Goal: Information Seeking & Learning: Find specific page/section

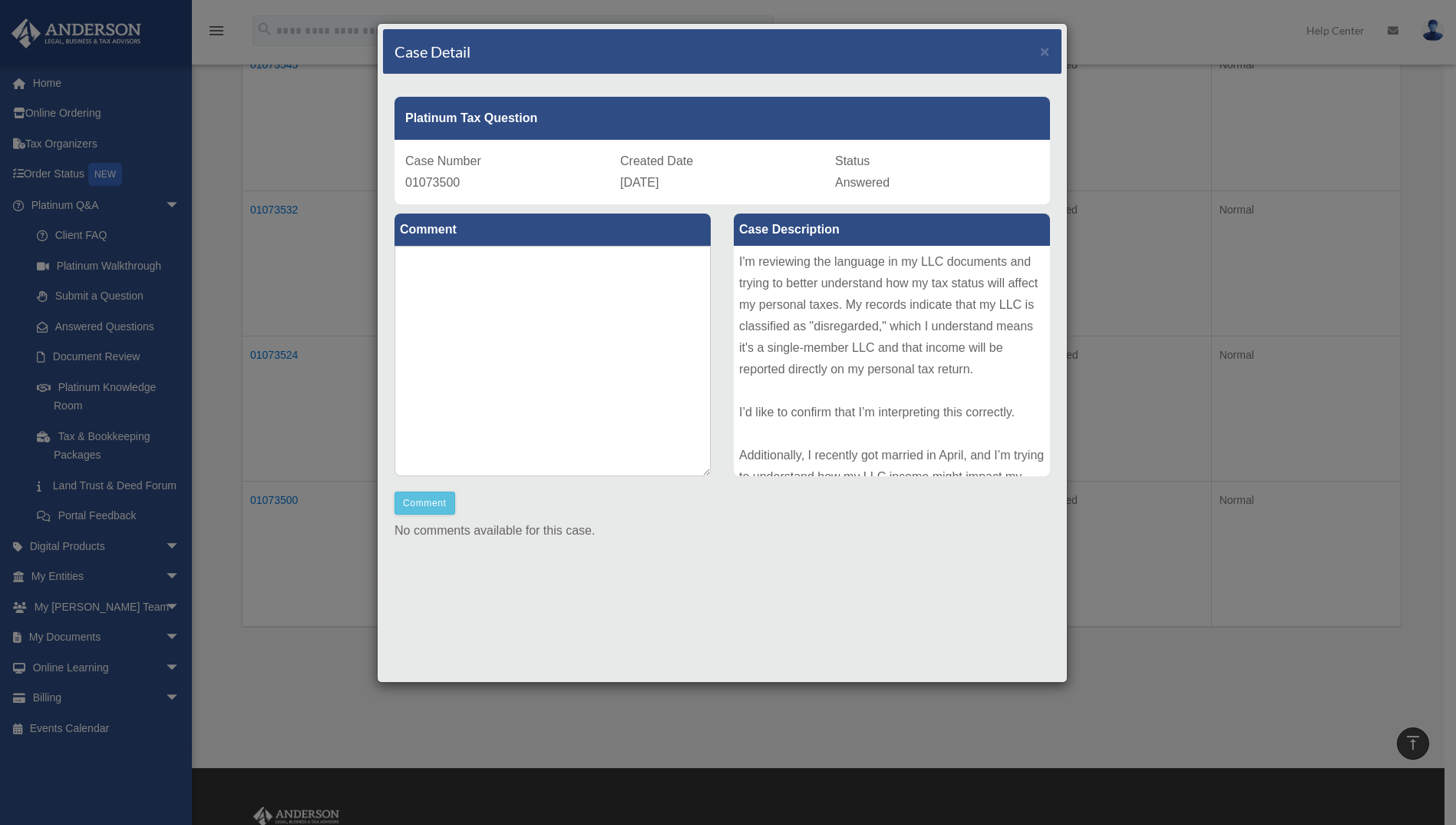
scroll to position [167, 0]
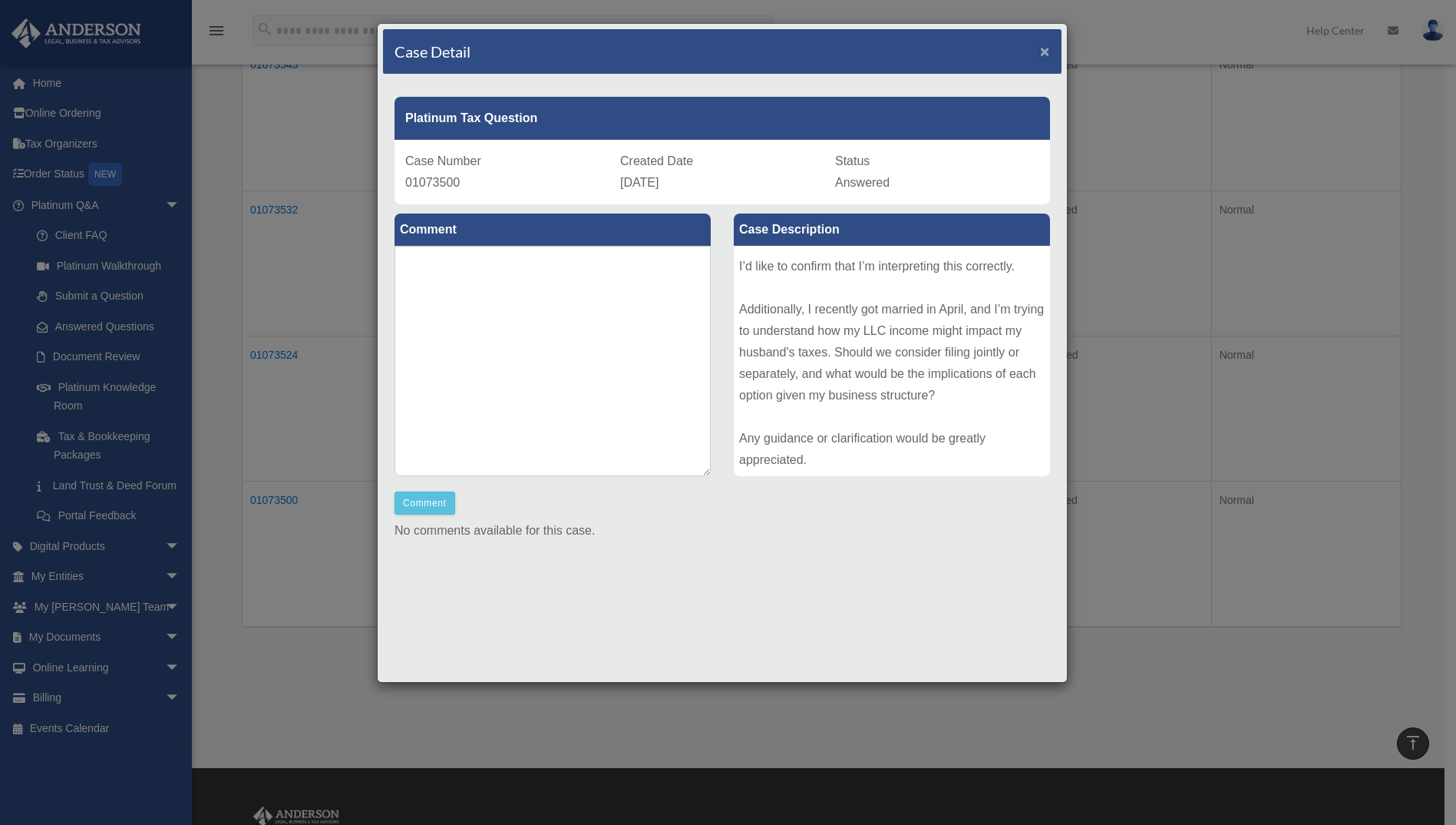
click at [1048, 52] on span "×" at bounding box center [1044, 51] width 10 height 17
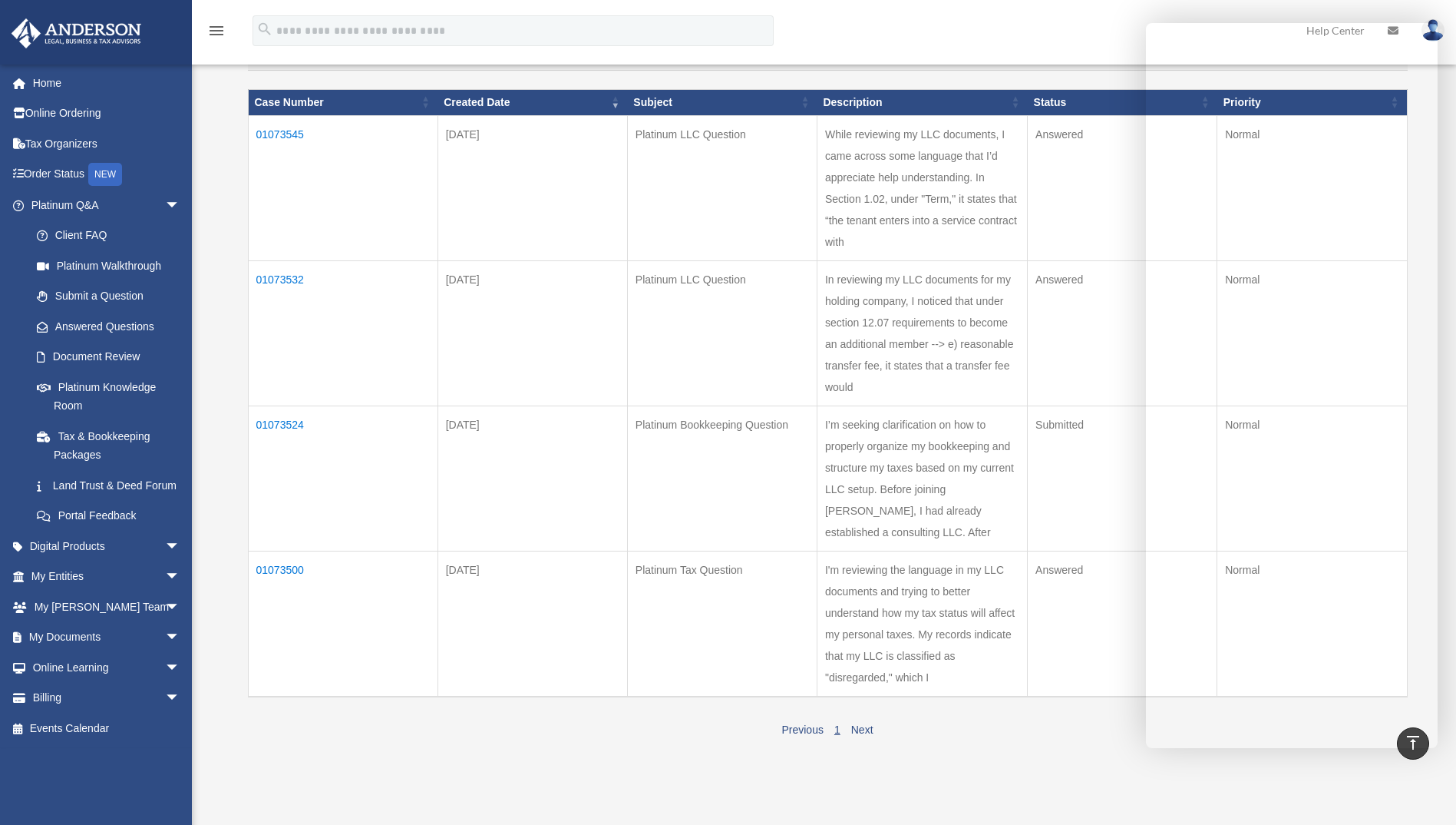
scroll to position [153, 0]
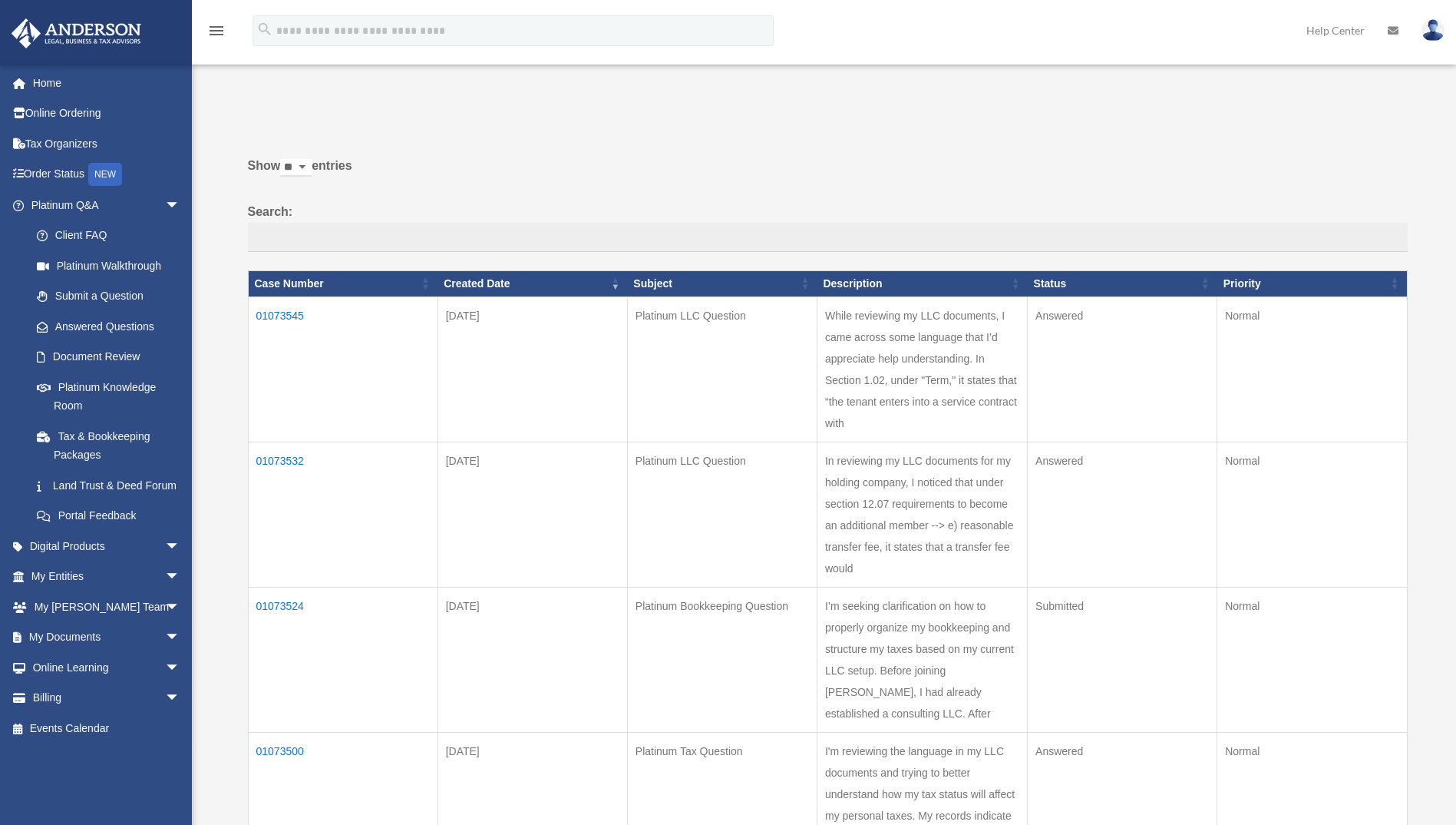
click at [281, 316] on td "01073545" at bounding box center [343, 369] width 189 height 145
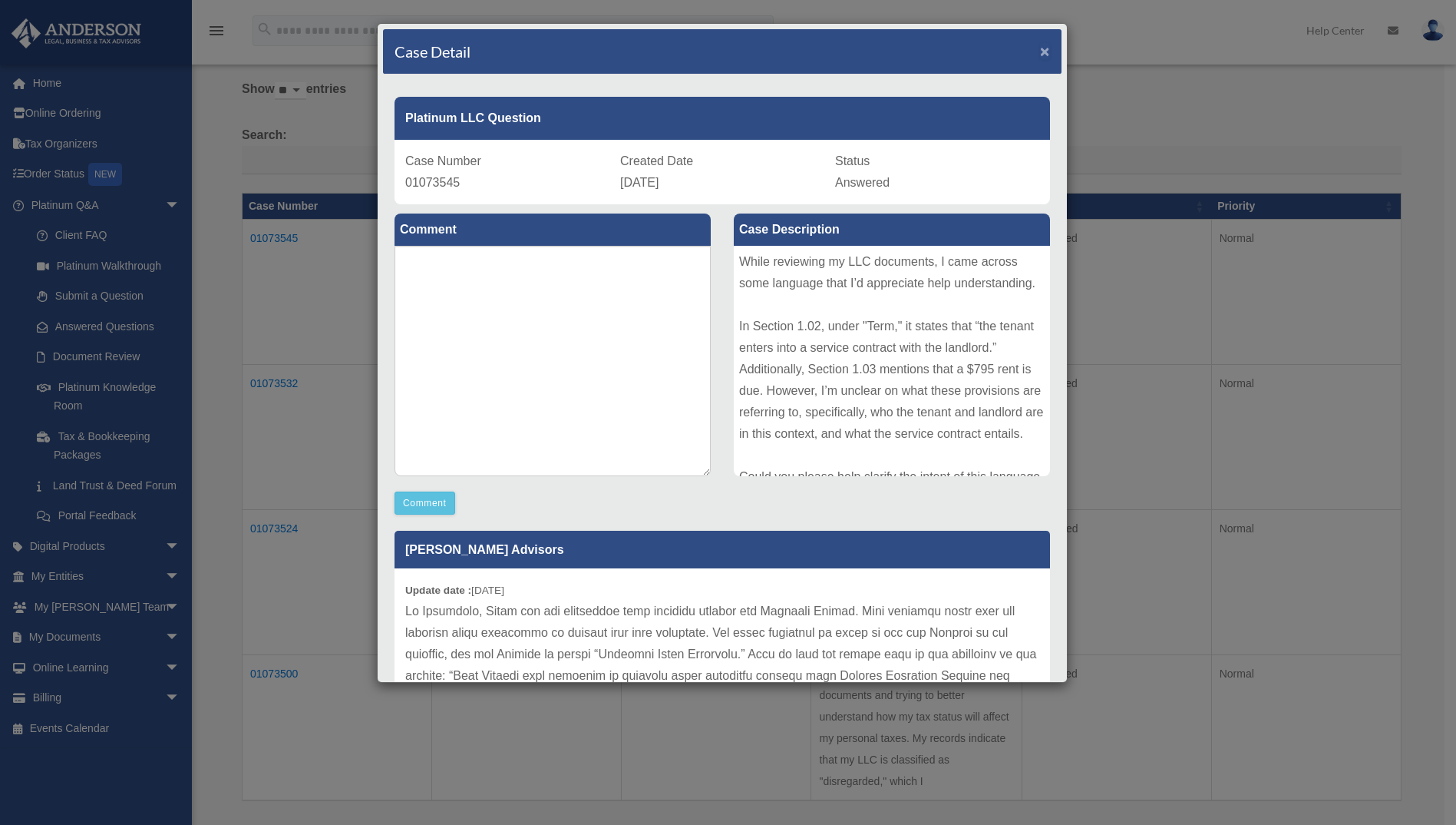
click at [1040, 56] on span "×" at bounding box center [1044, 51] width 10 height 17
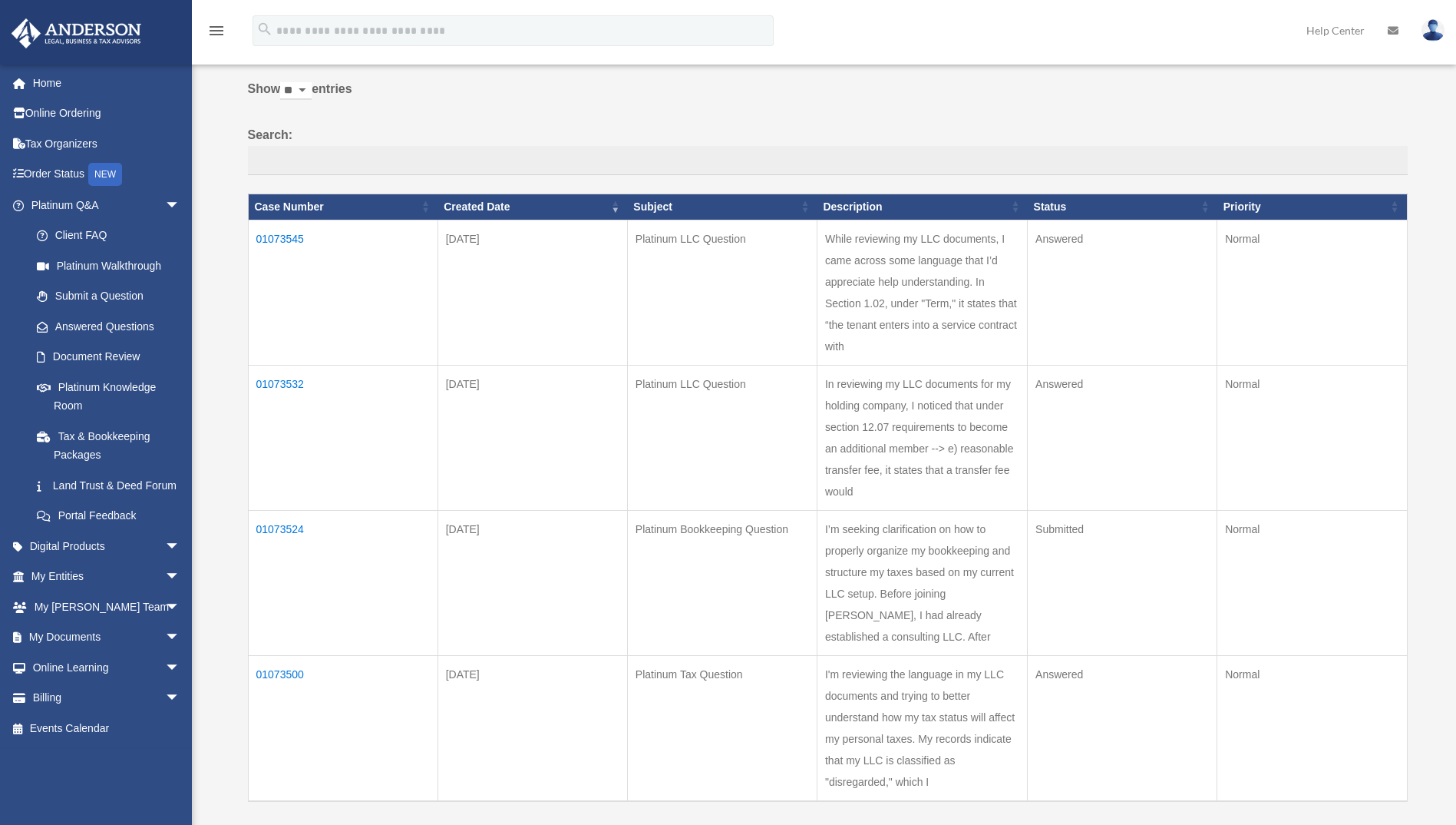
click at [277, 242] on td "01073545" at bounding box center [343, 292] width 189 height 145
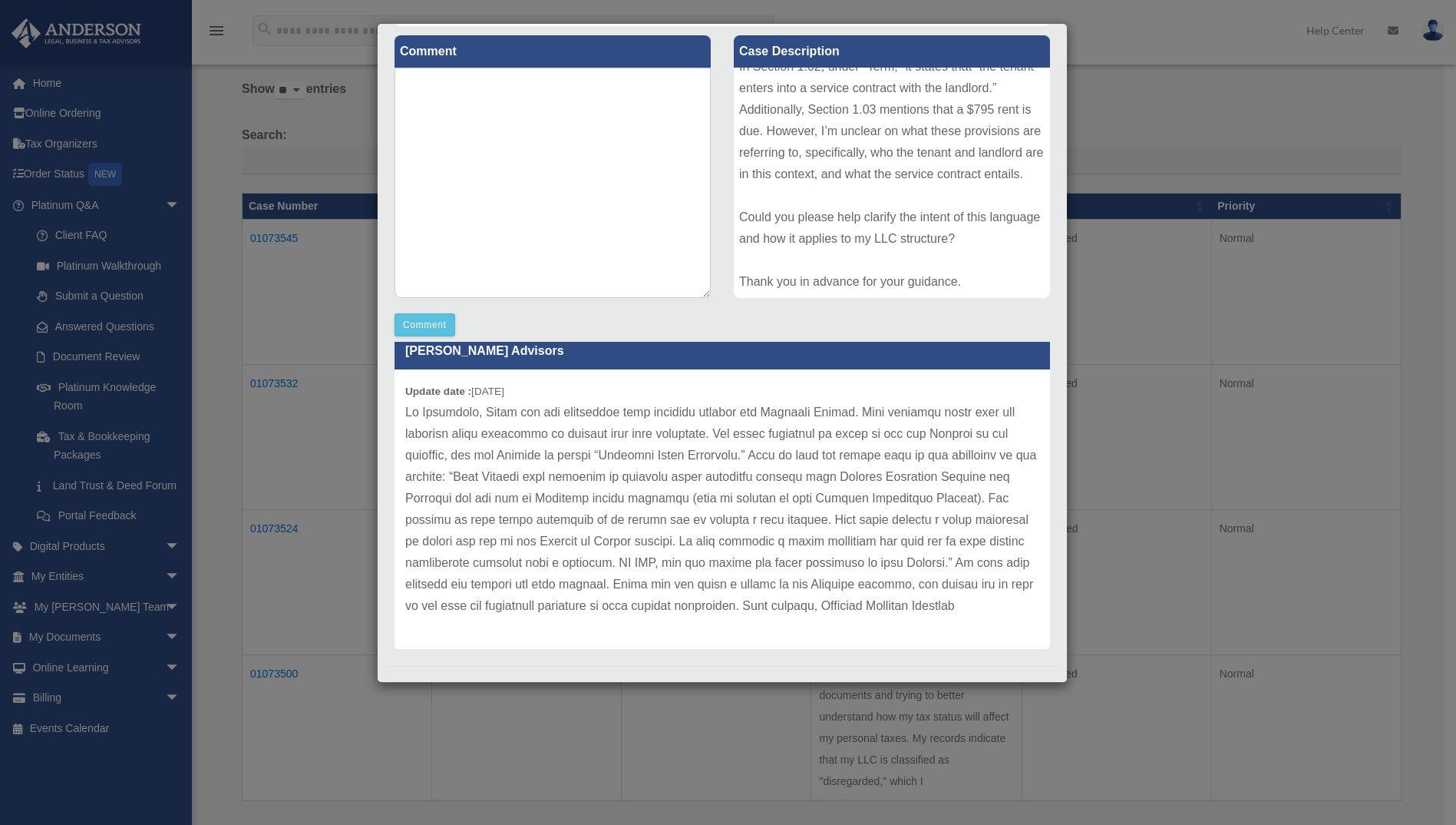
scroll to position [191, 0]
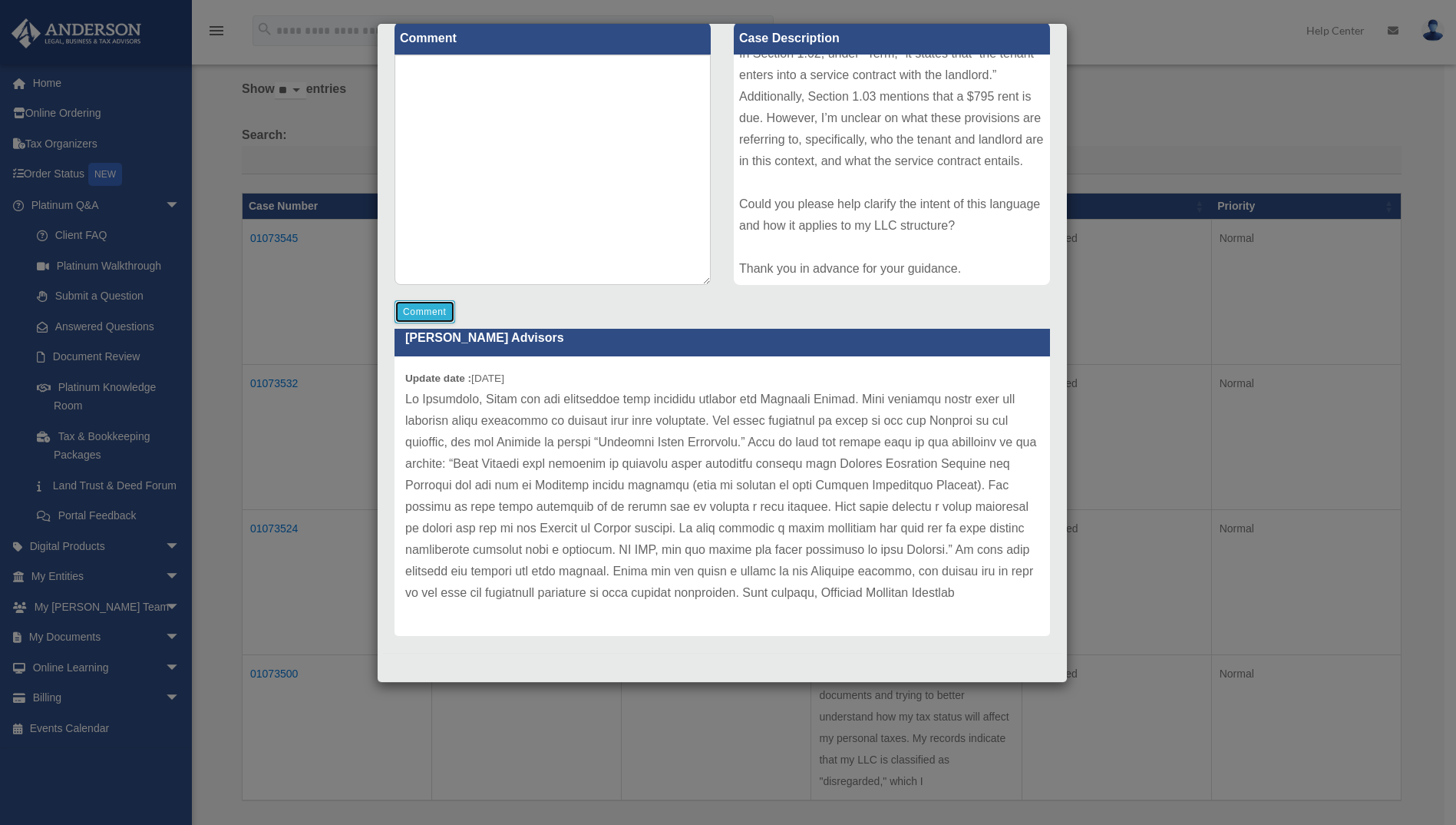
click at [438, 308] on button "Comment" at bounding box center [425, 311] width 61 height 23
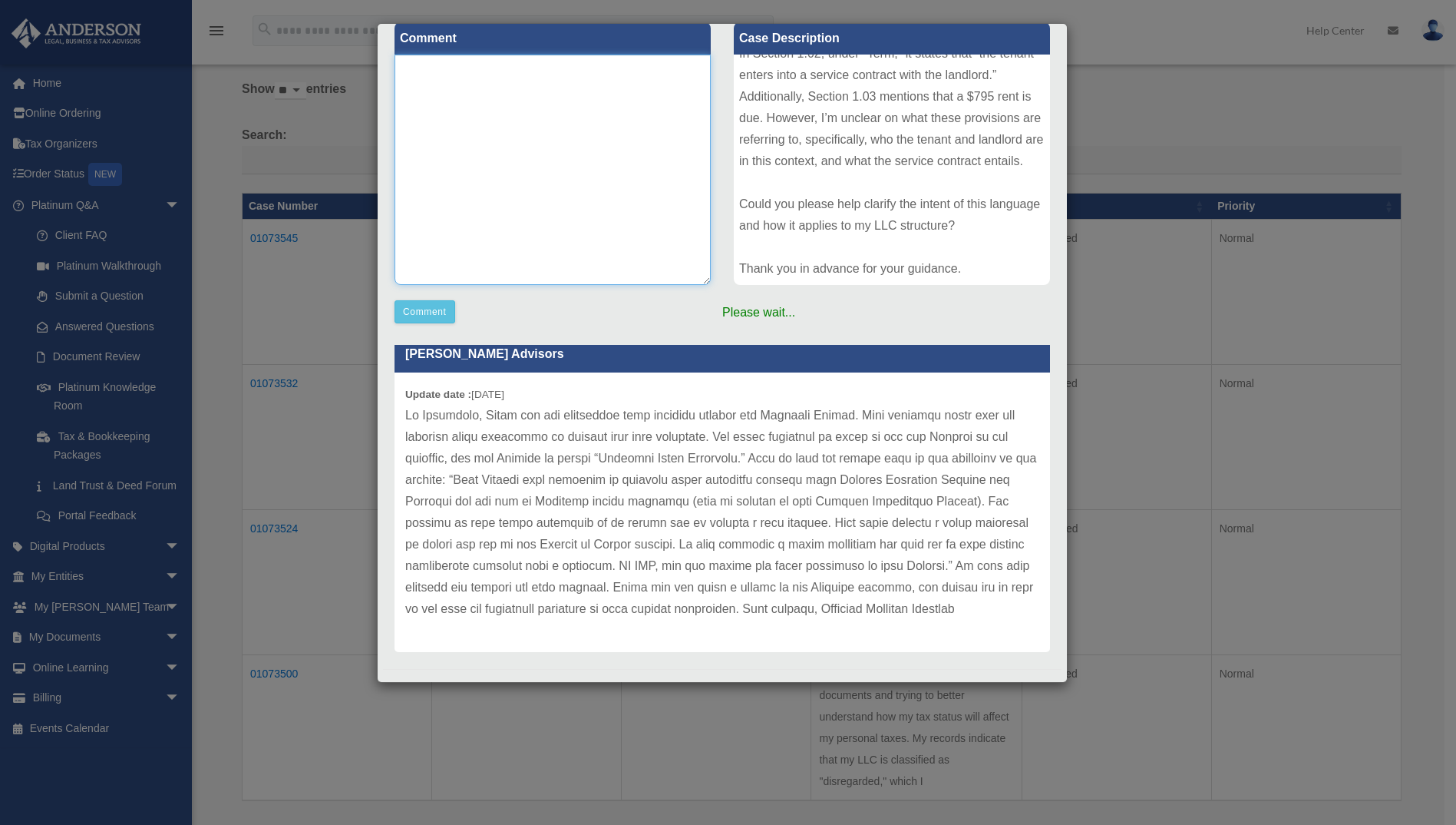
click at [488, 119] on textarea at bounding box center [553, 169] width 316 height 231
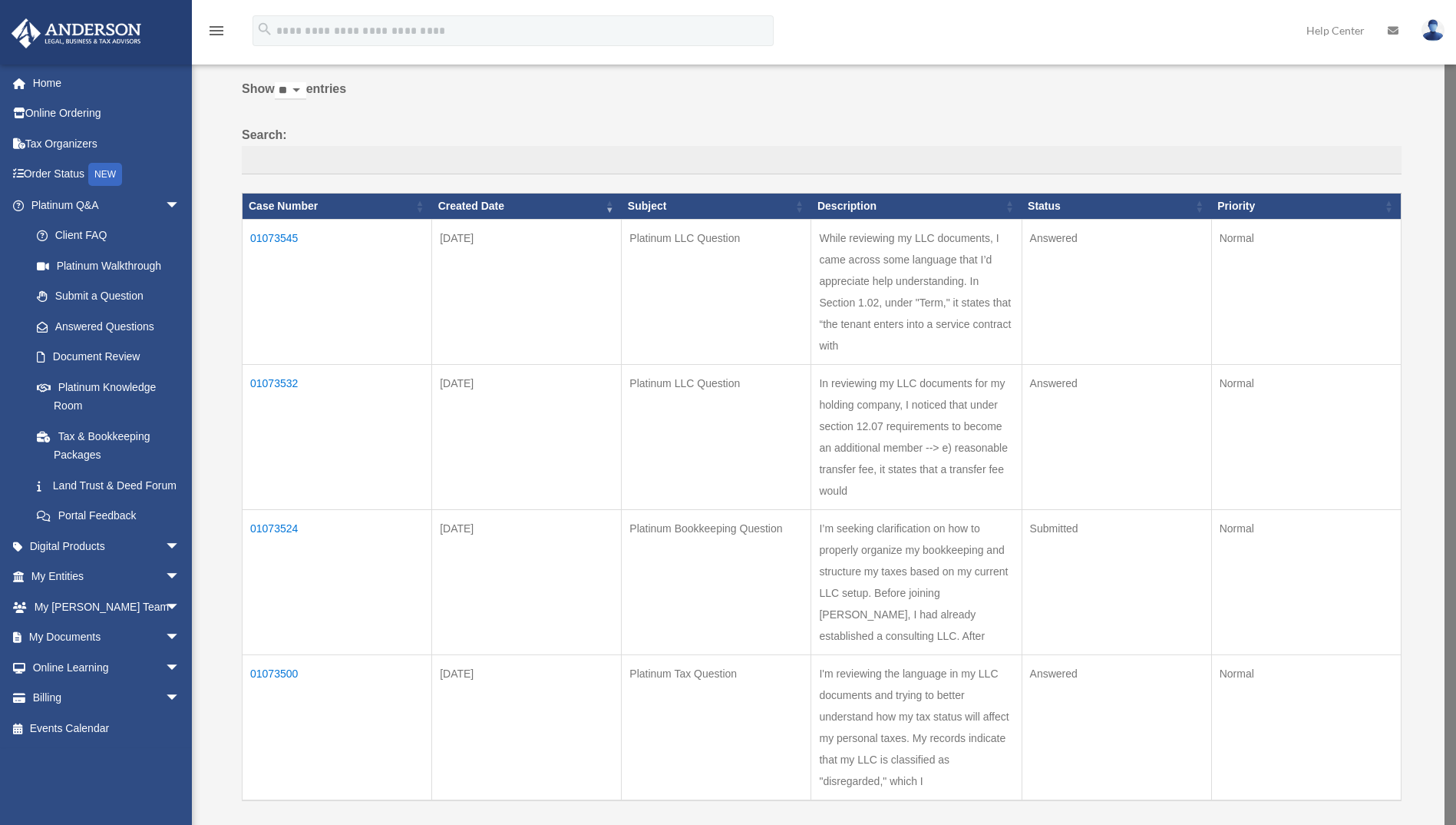
click at [269, 241] on td "01073545" at bounding box center [337, 292] width 189 height 145
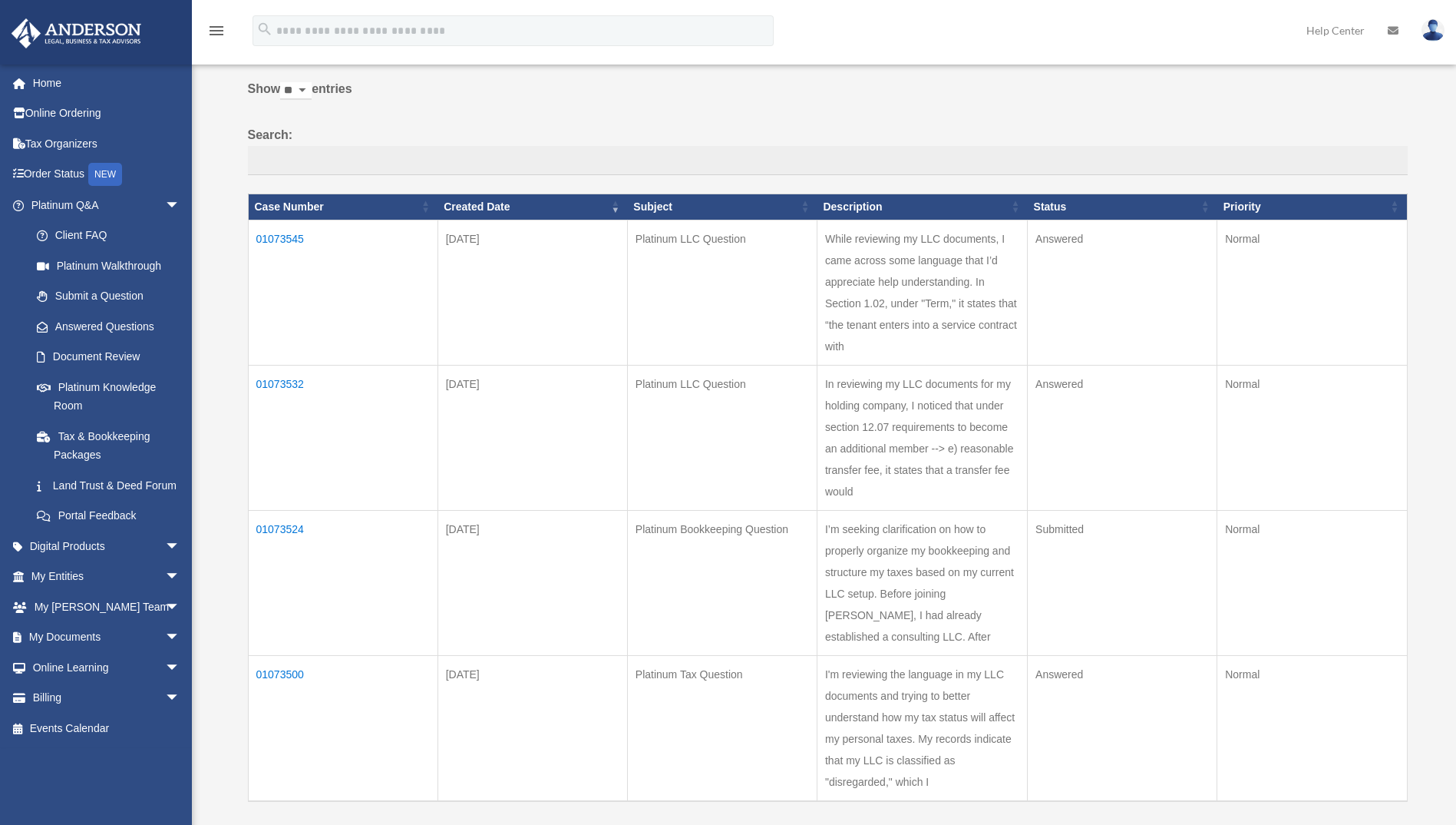
click at [288, 236] on td "01073545" at bounding box center [343, 292] width 189 height 145
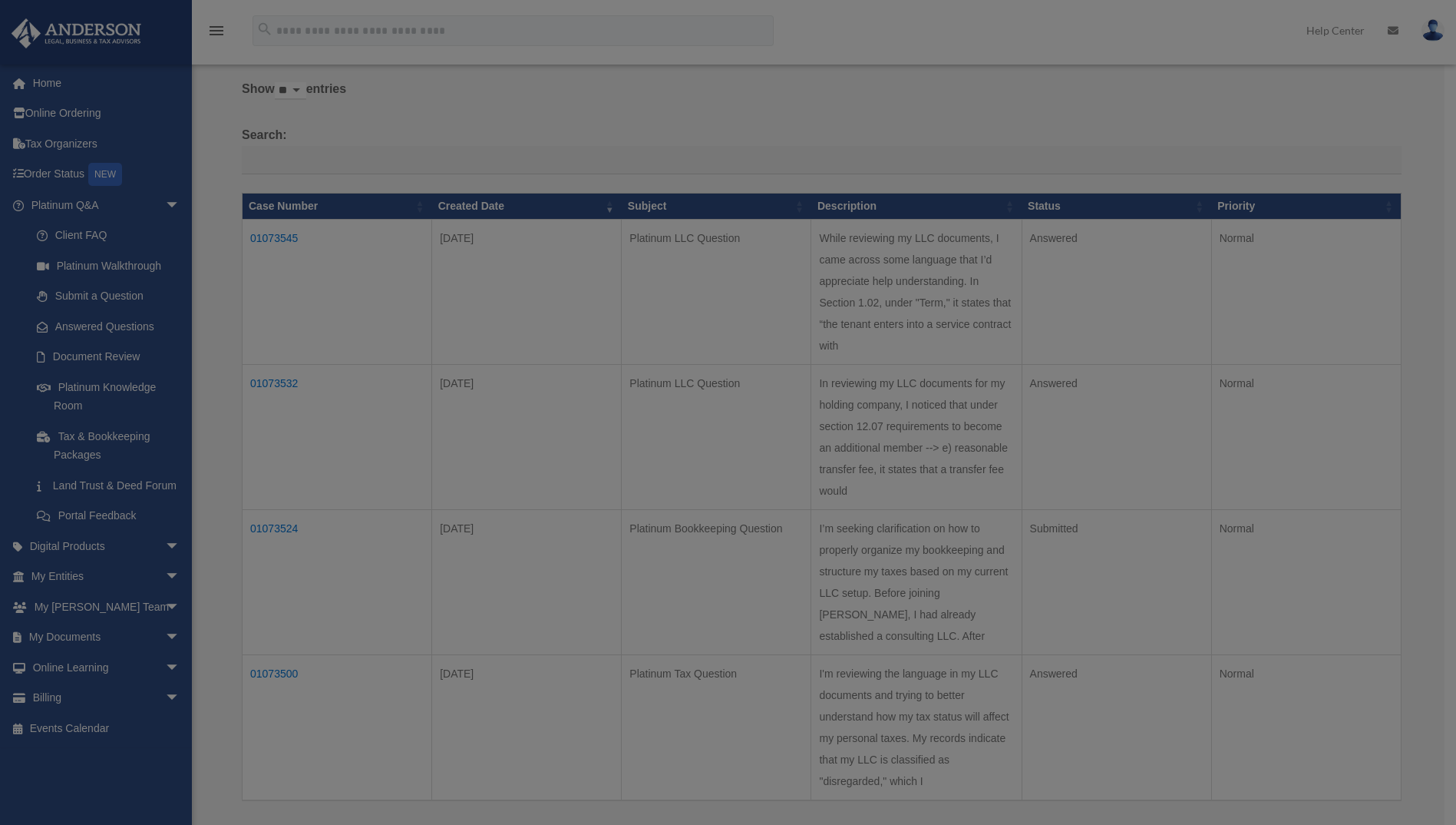
scroll to position [0, 0]
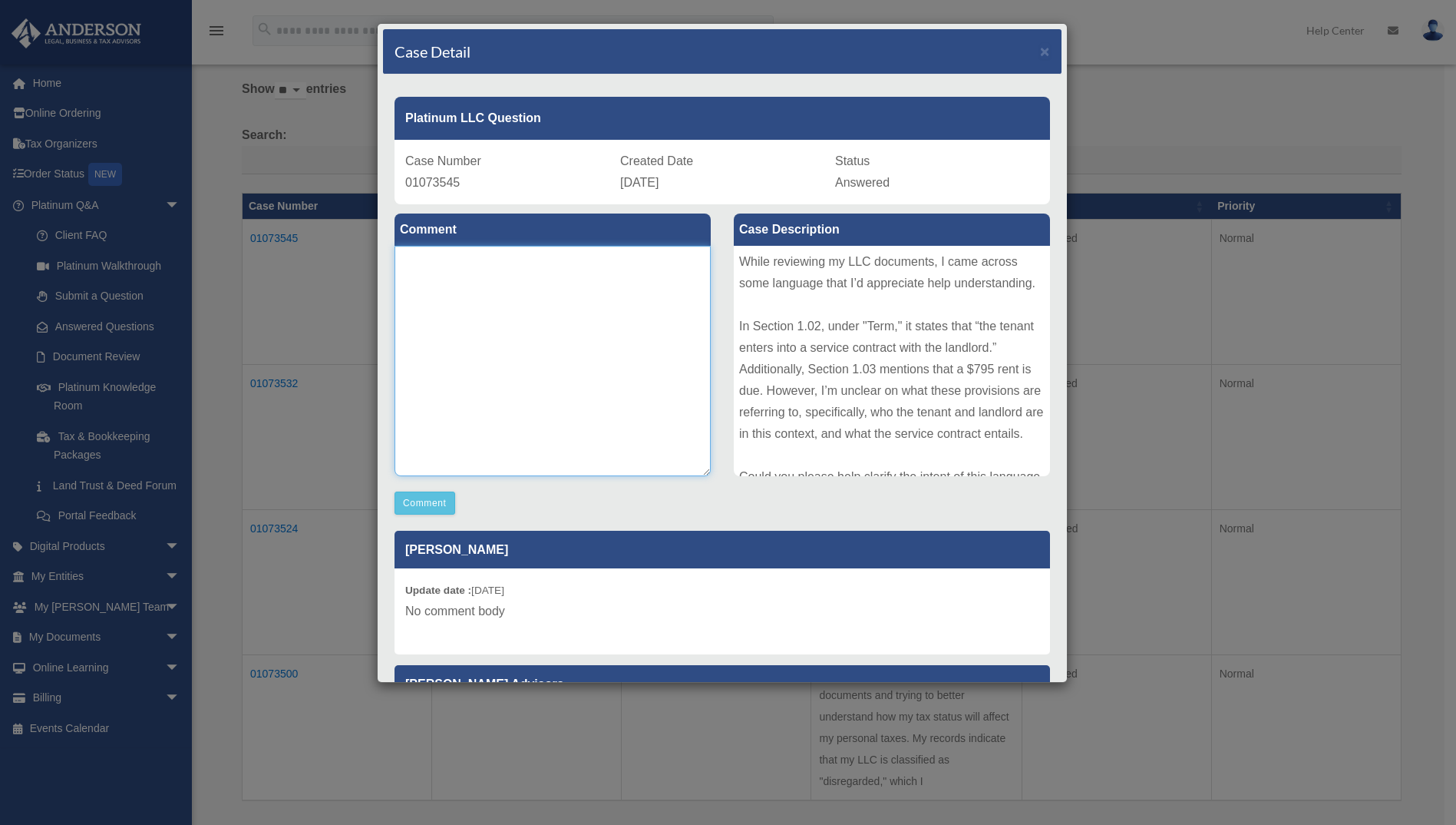
drag, startPoint x: 512, startPoint y: 306, endPoint x: 506, endPoint y: 300, distance: 8.5
click at [511, 306] on textarea at bounding box center [553, 360] width 316 height 231
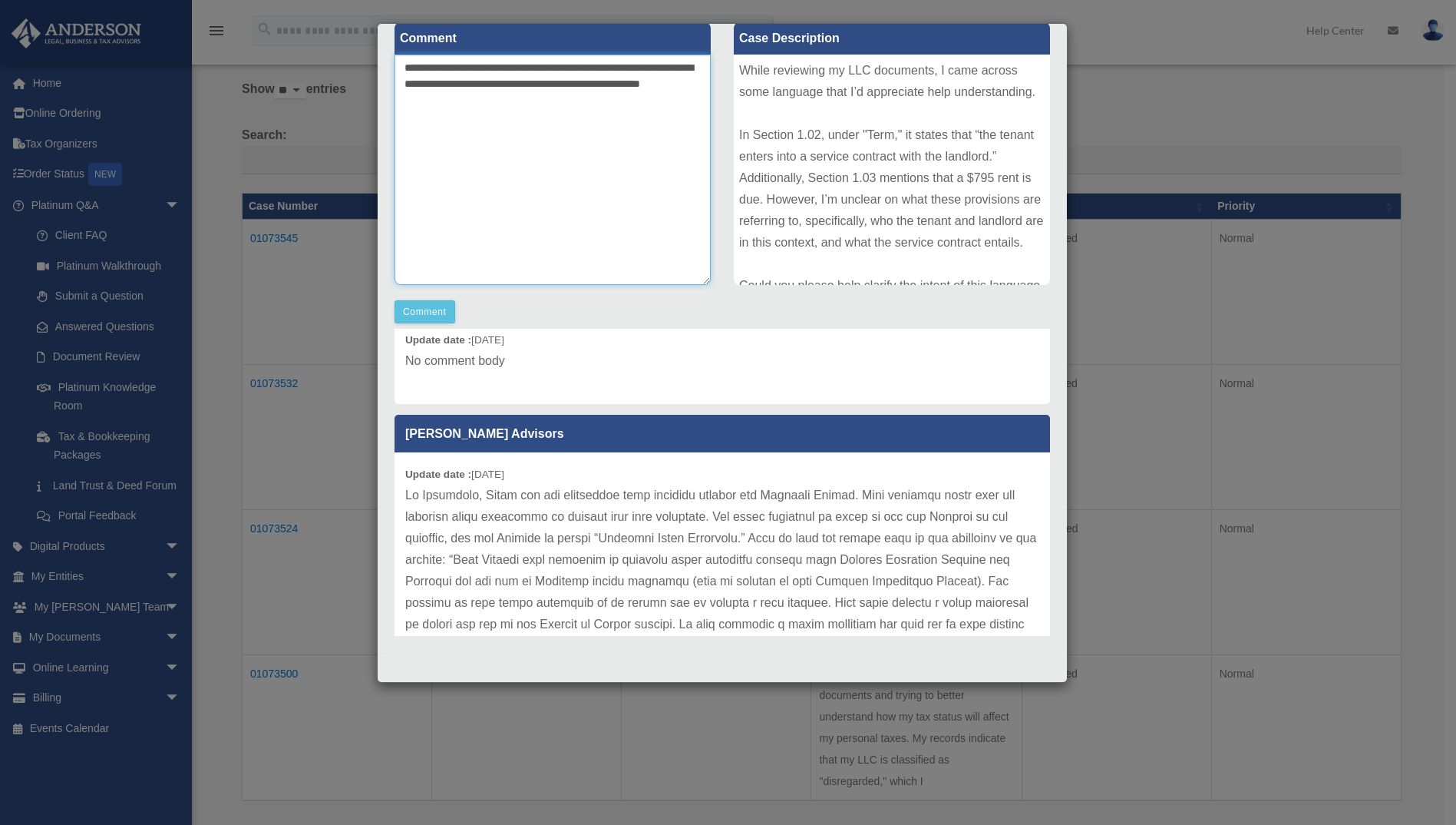
scroll to position [153, 0]
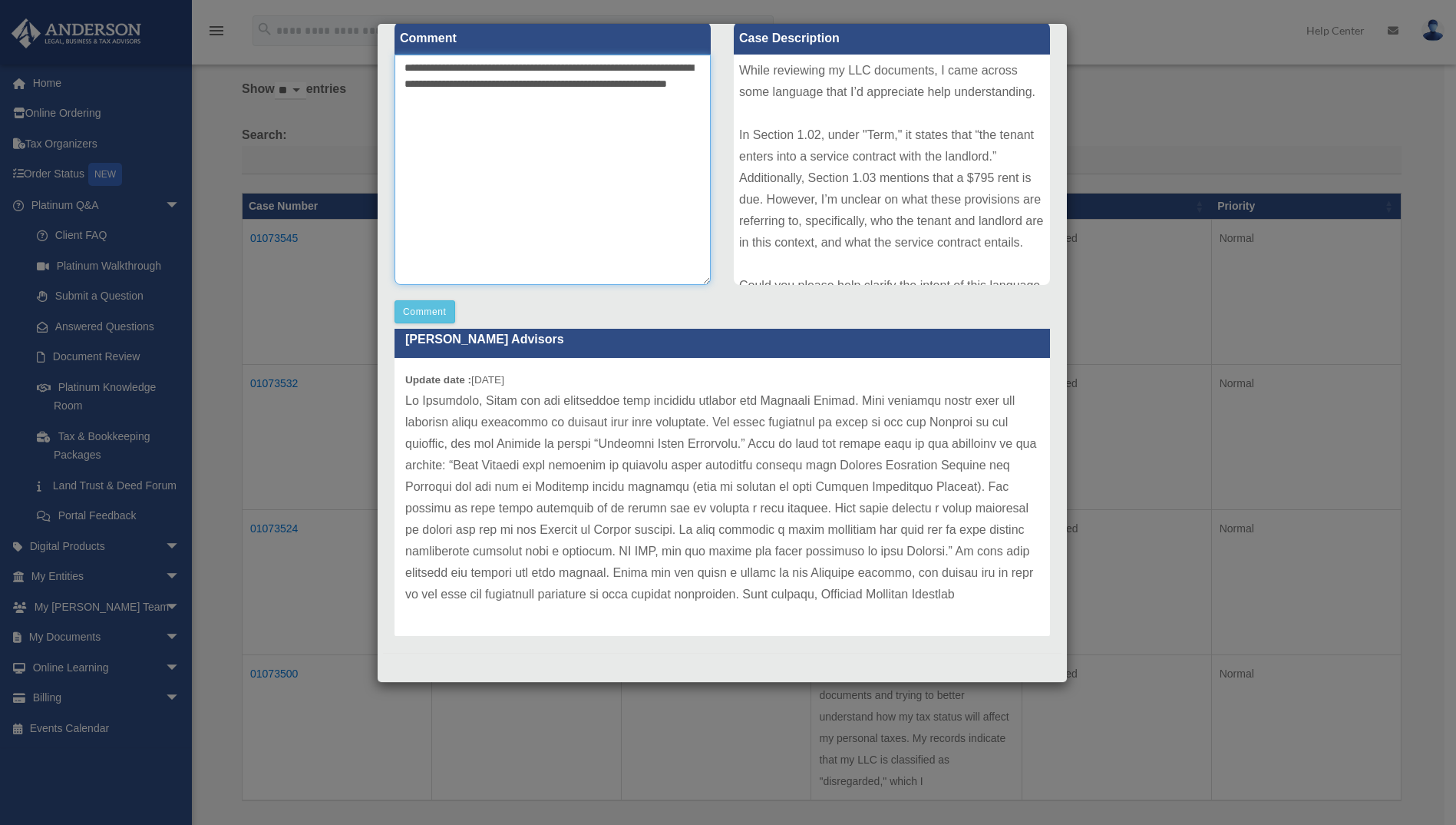
click at [520, 98] on textarea "**********" at bounding box center [553, 169] width 316 height 231
type textarea "**********"
click at [421, 311] on button "Comment" at bounding box center [425, 311] width 61 height 23
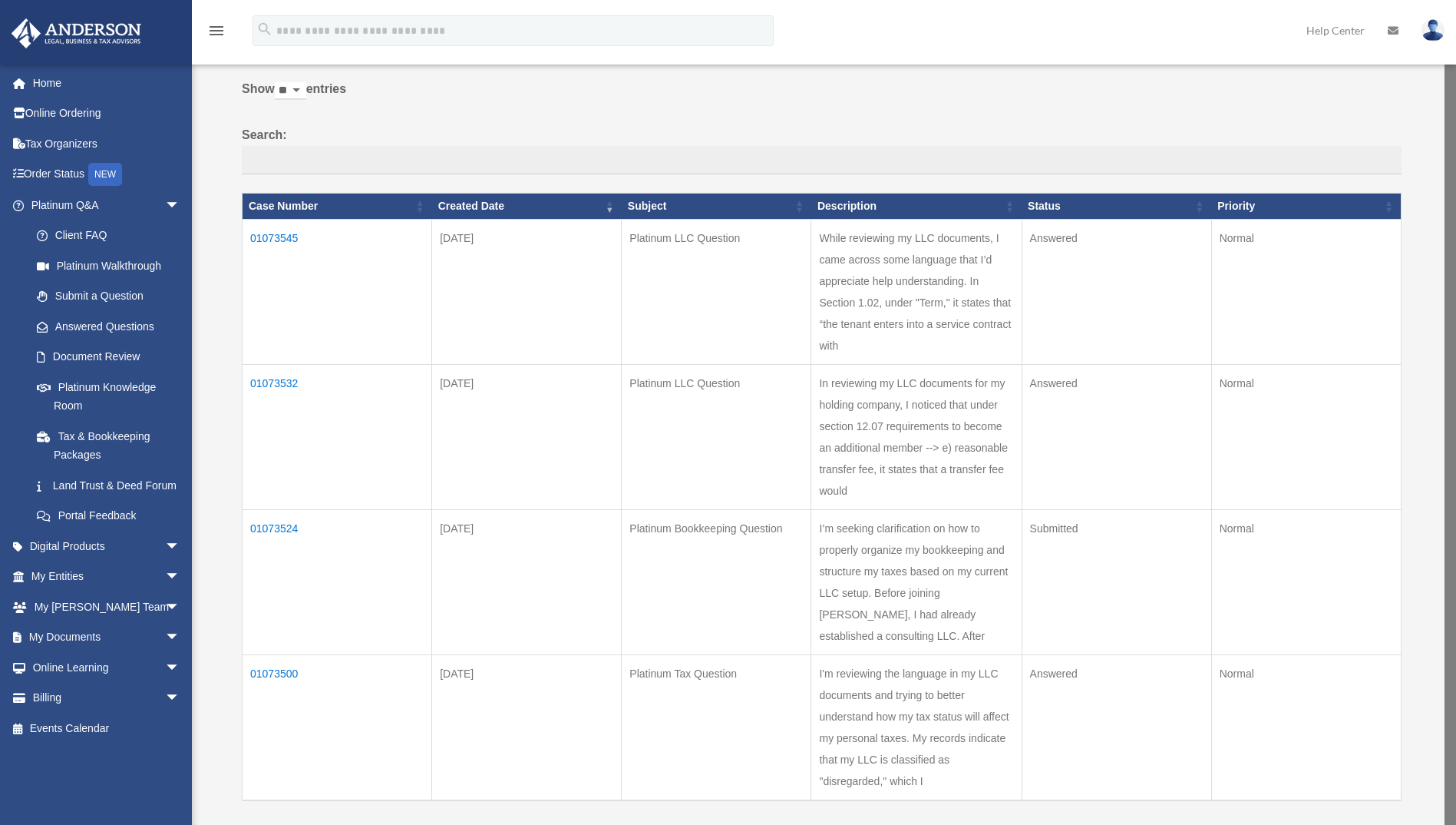
click at [273, 380] on td "01073532" at bounding box center [337, 437] width 189 height 145
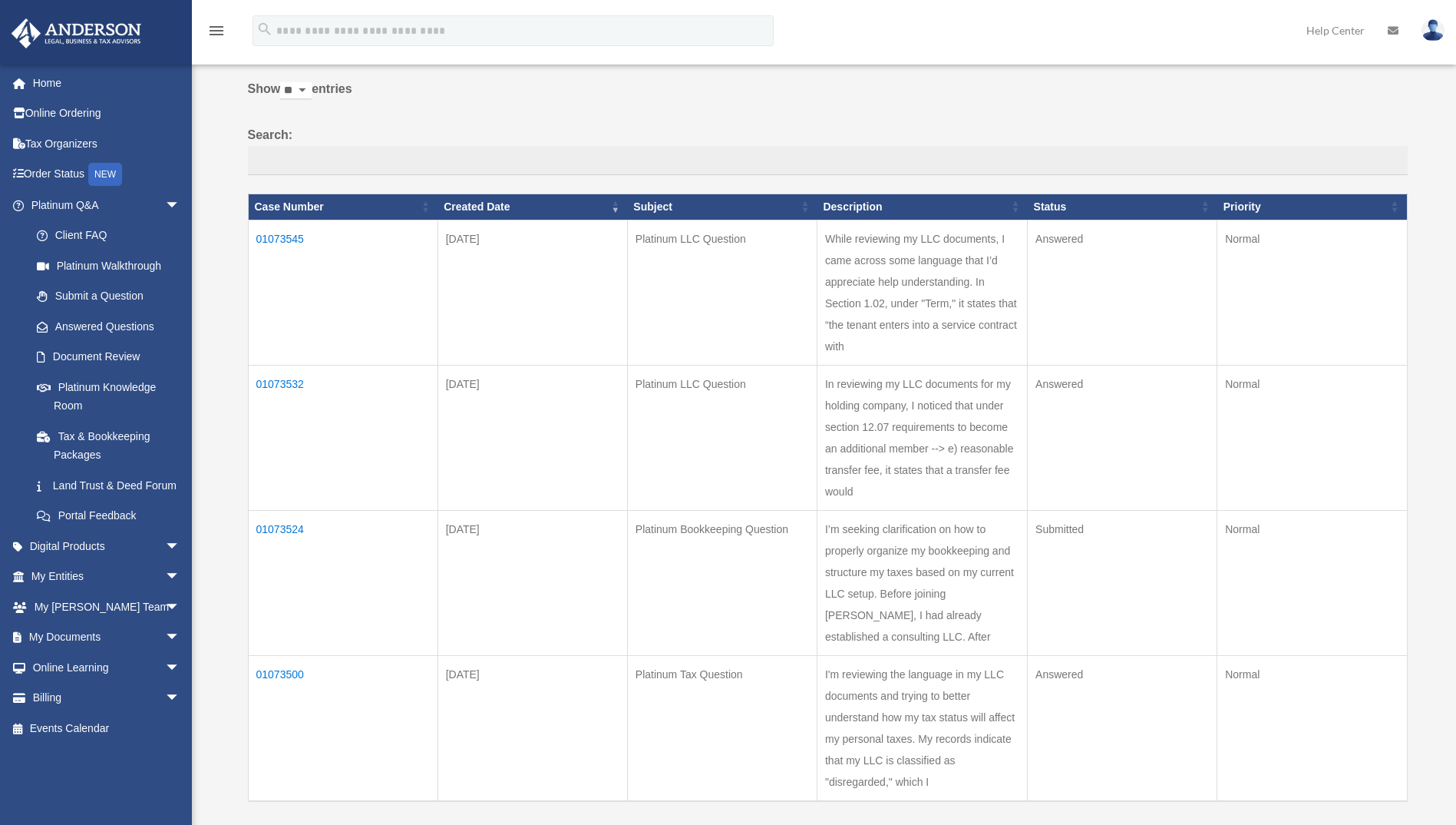
click at [281, 384] on td "01073532" at bounding box center [343, 437] width 189 height 145
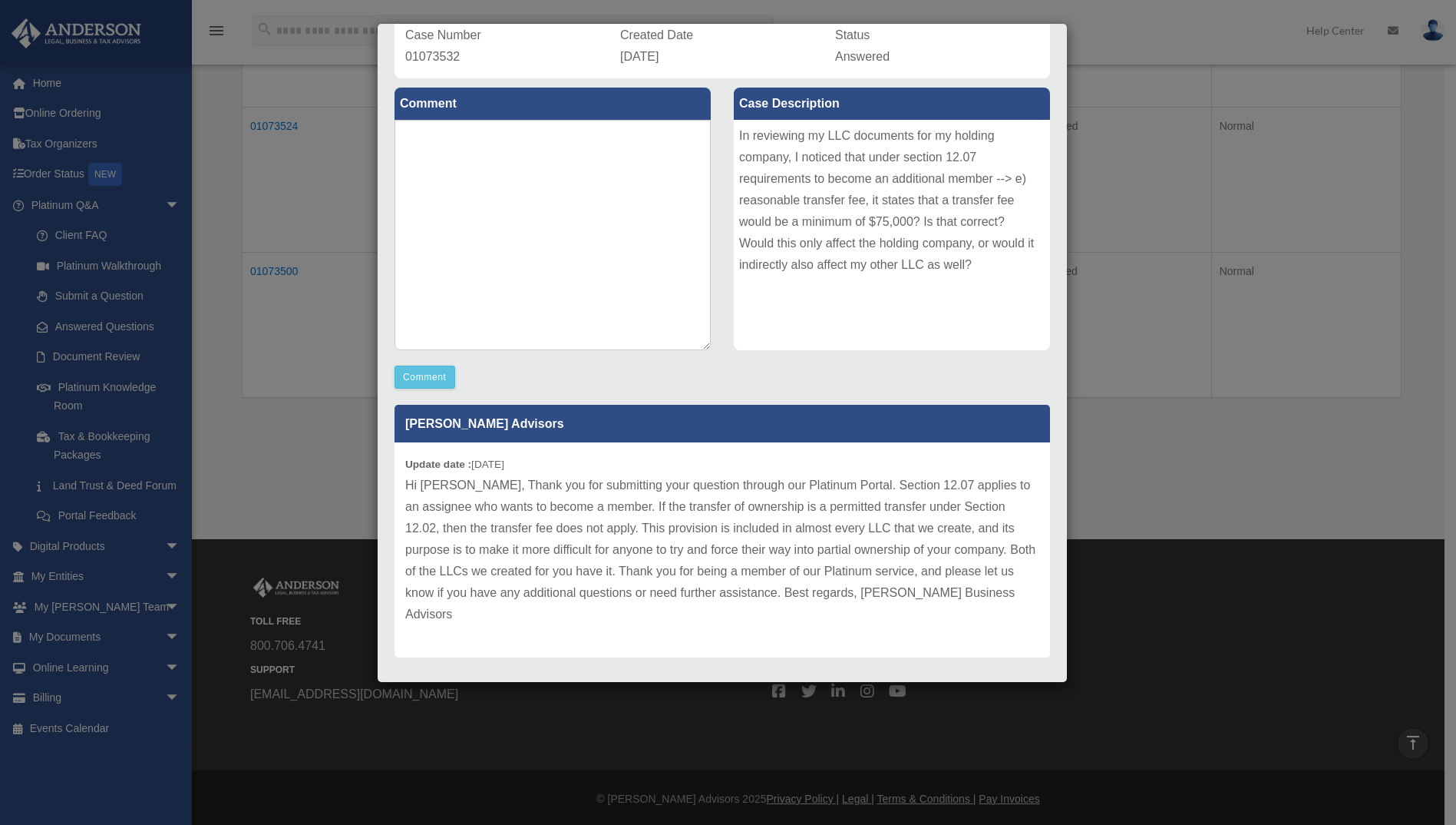
scroll to position [480, 0]
click at [479, 187] on textarea at bounding box center [553, 234] width 316 height 231
click at [288, 446] on div "Case Detail × Platinum LLC Question Case Number 01073532 Created Date August 11…" at bounding box center [728, 412] width 1456 height 825
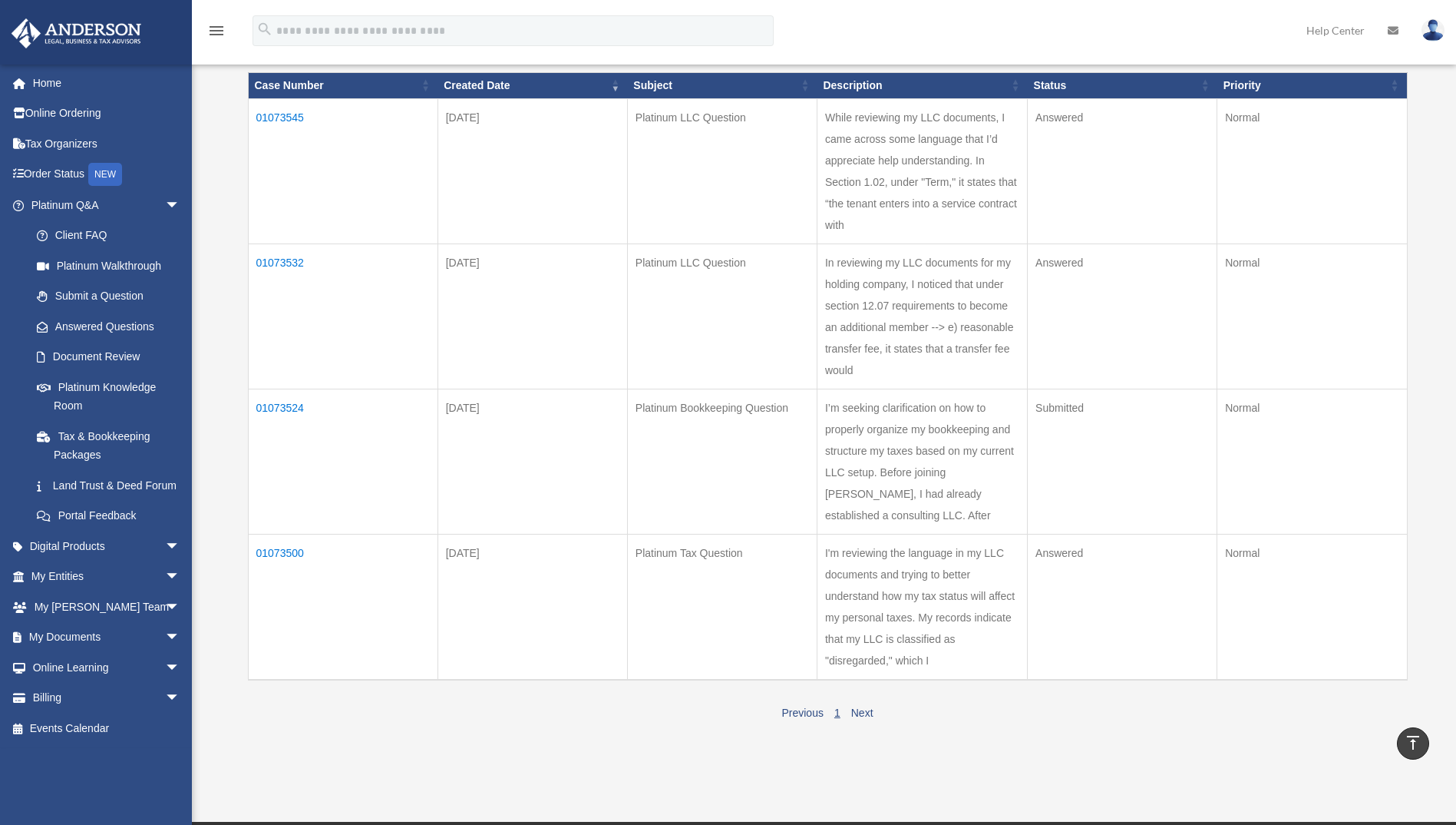
scroll to position [153, 0]
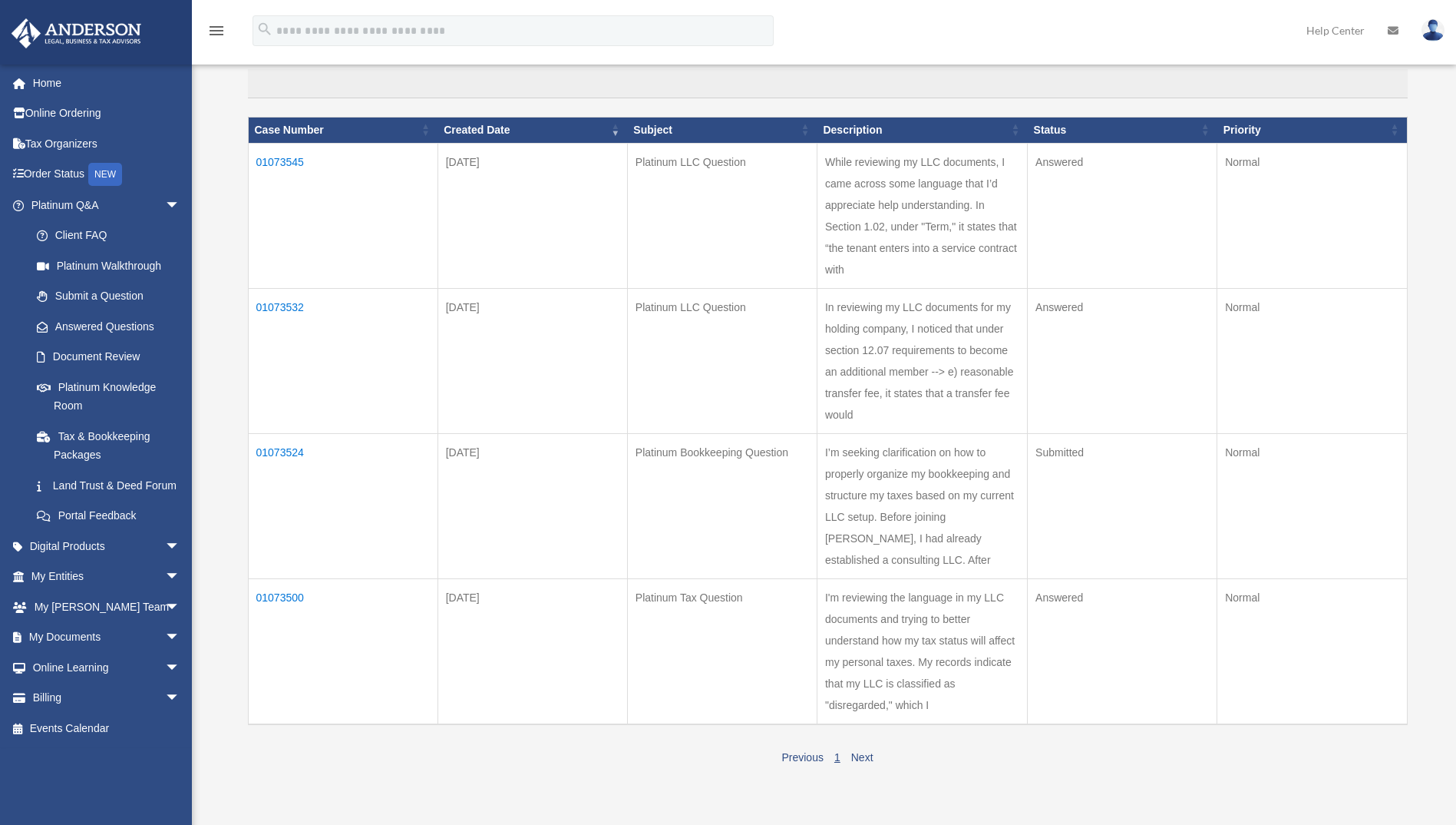
click at [283, 593] on td "01073500" at bounding box center [343, 650] width 189 height 146
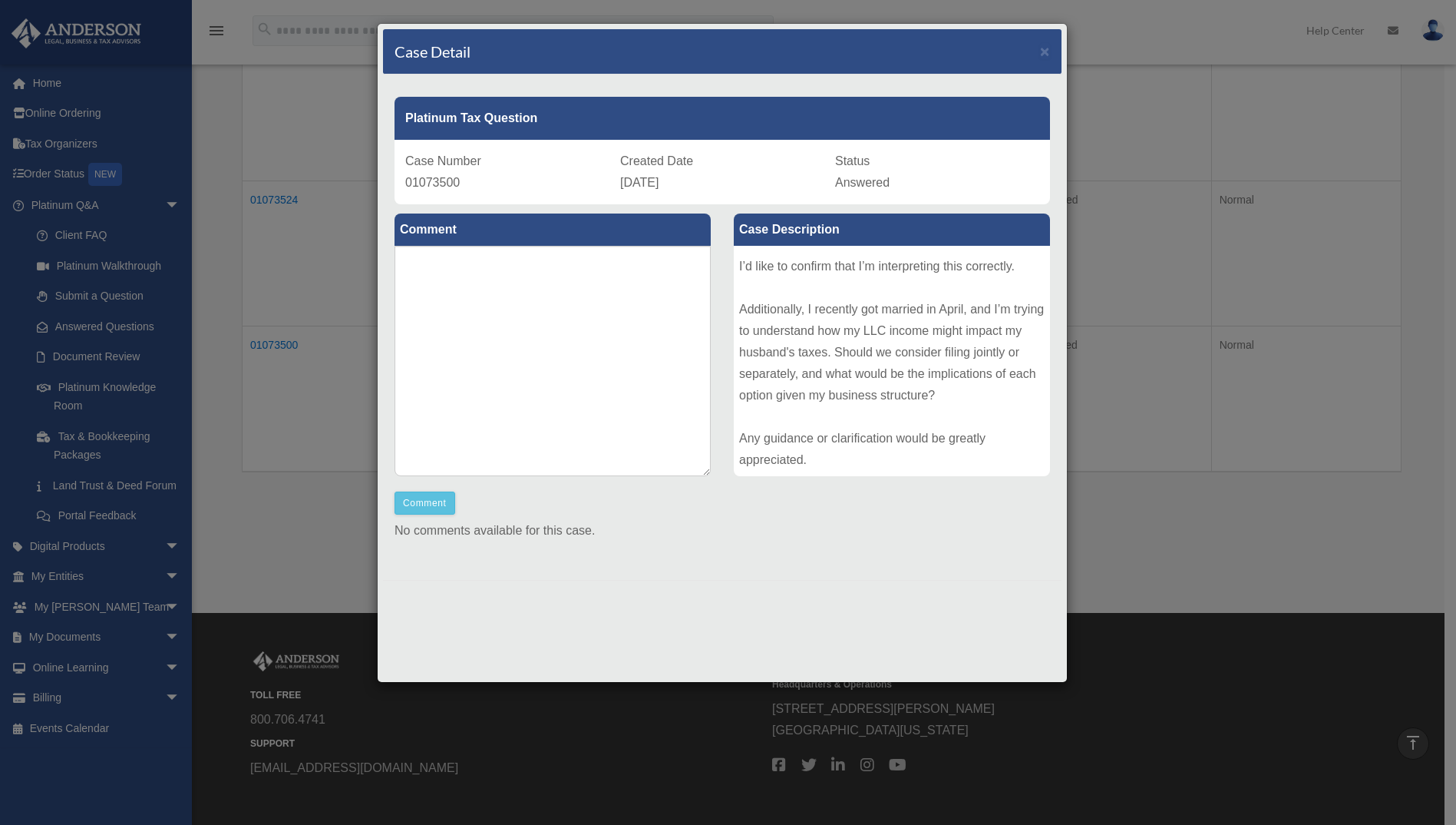
scroll to position [0, 0]
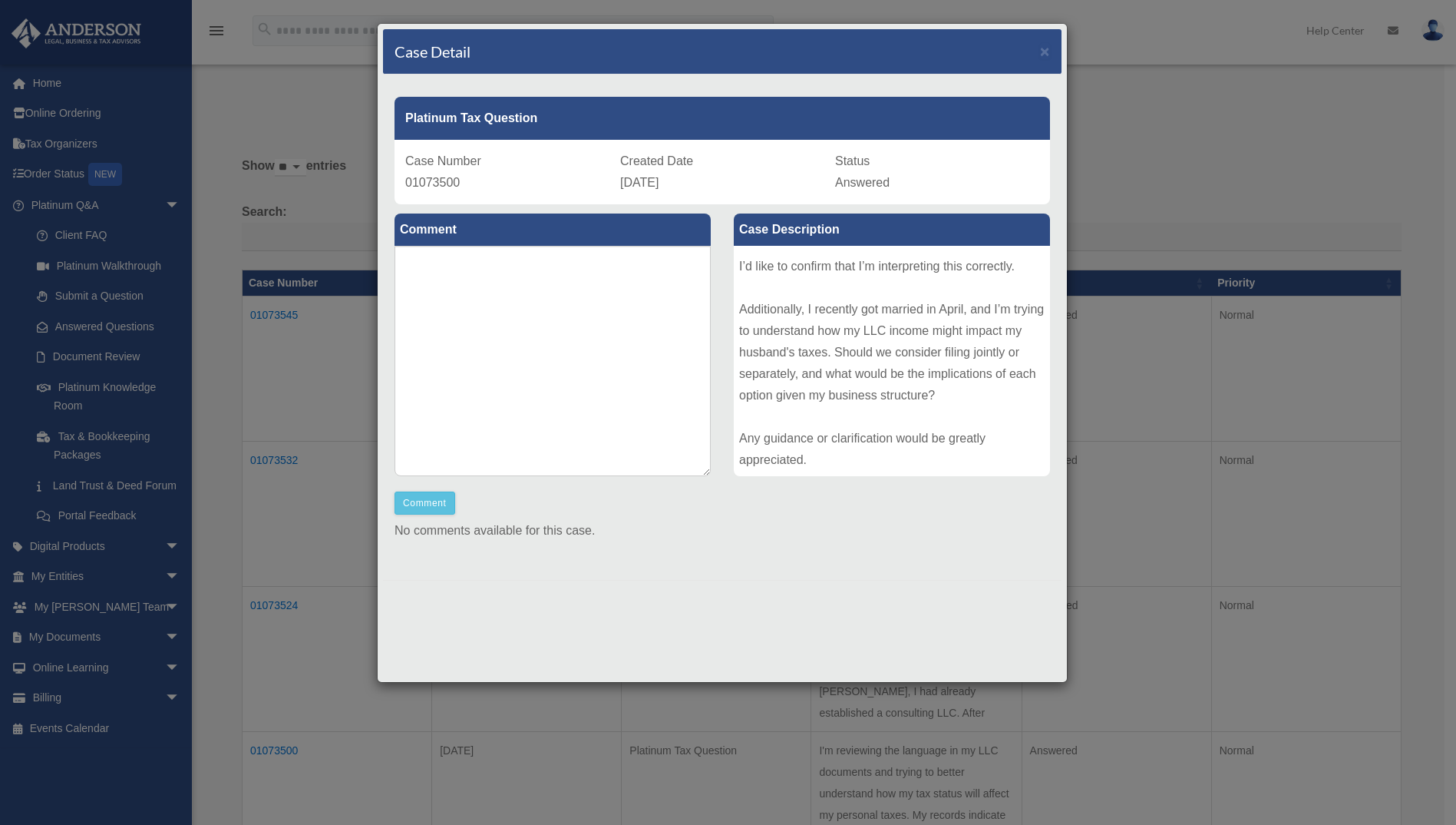
click at [1054, 49] on div "Case Detail ×" at bounding box center [722, 51] width 679 height 45
click at [1042, 49] on span "×" at bounding box center [1044, 51] width 10 height 17
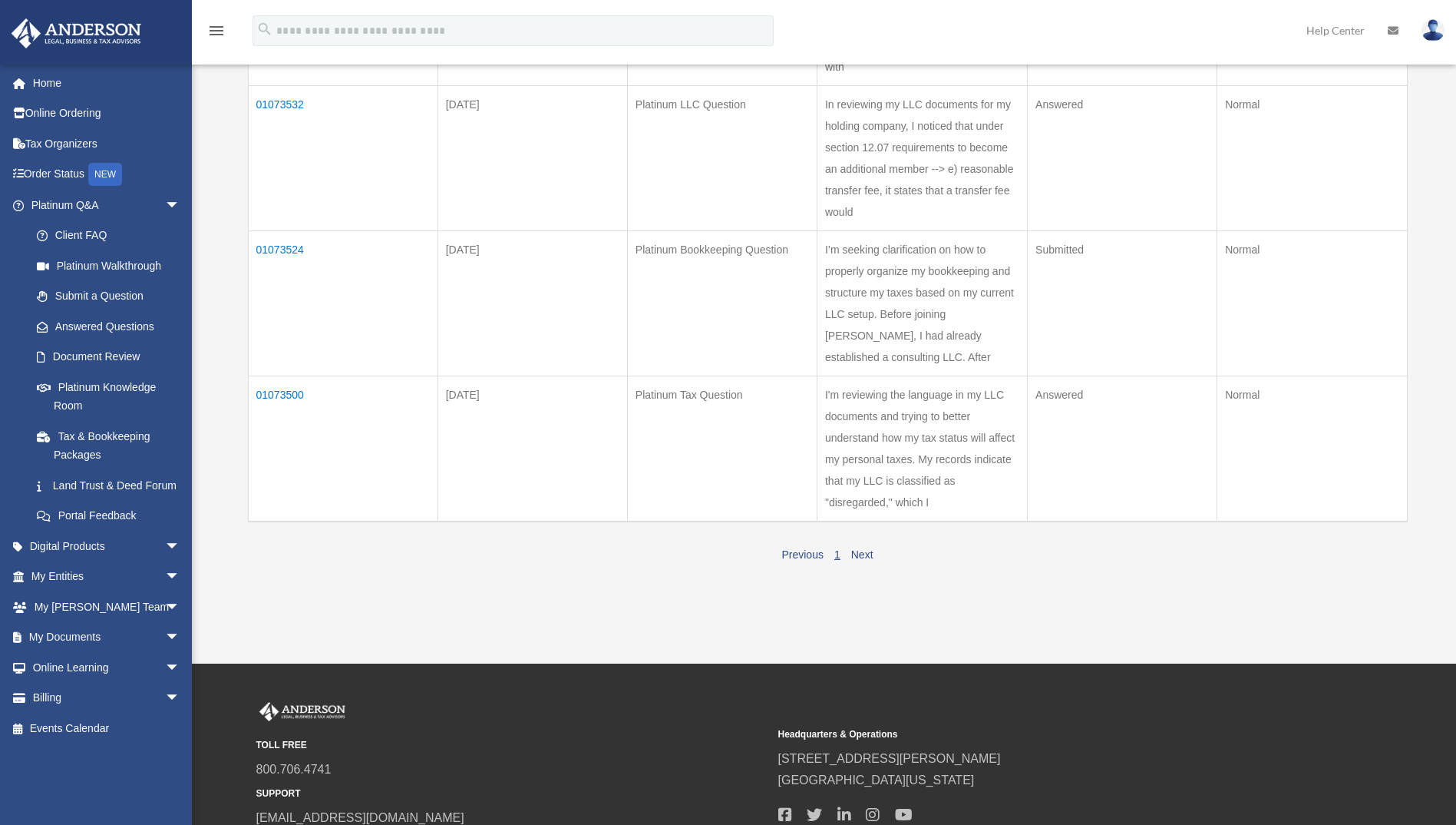
scroll to position [384, 0]
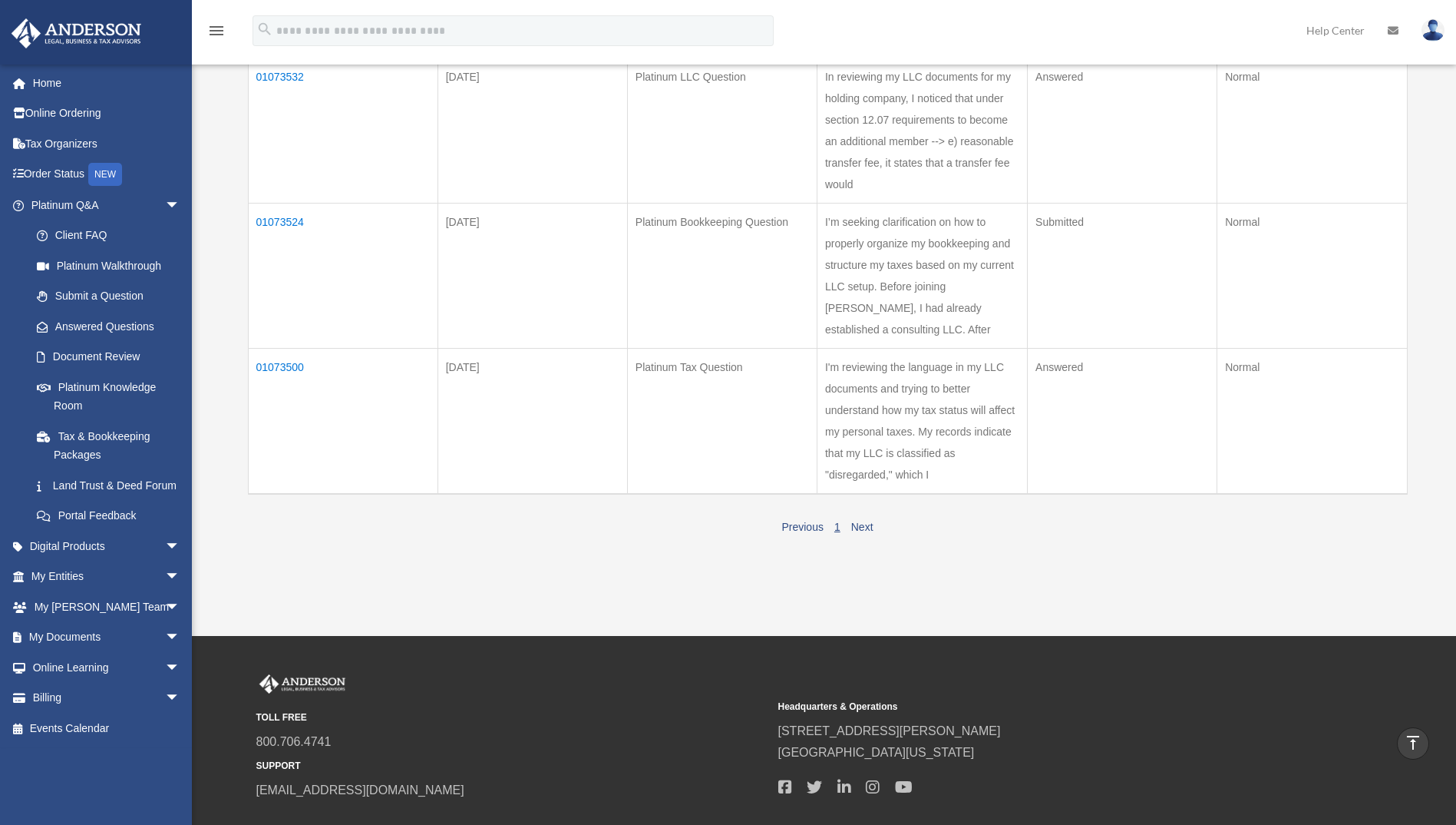
click at [278, 363] on td "01073500" at bounding box center [343, 421] width 189 height 146
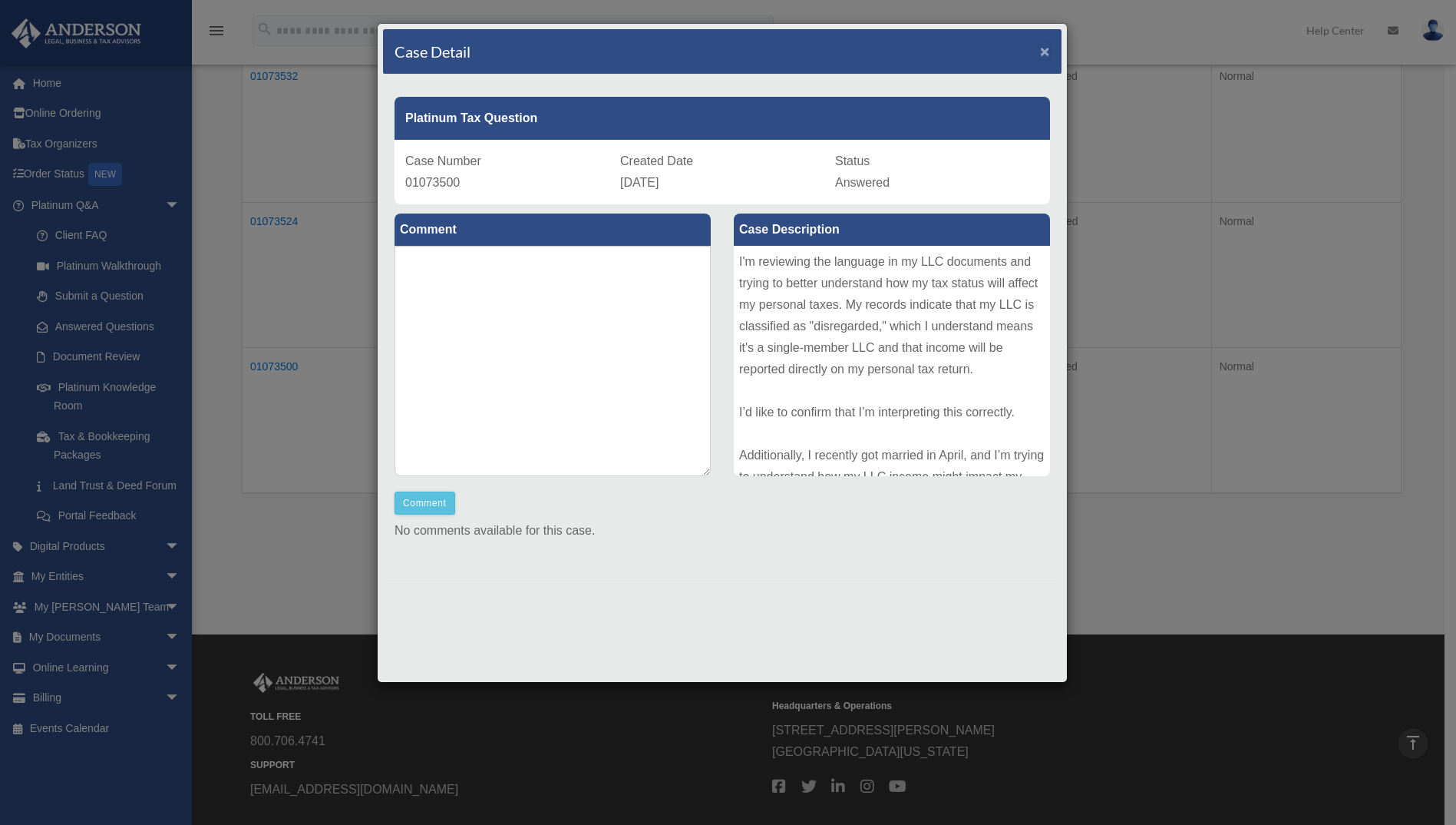
click at [1044, 51] on span "×" at bounding box center [1044, 51] width 10 height 17
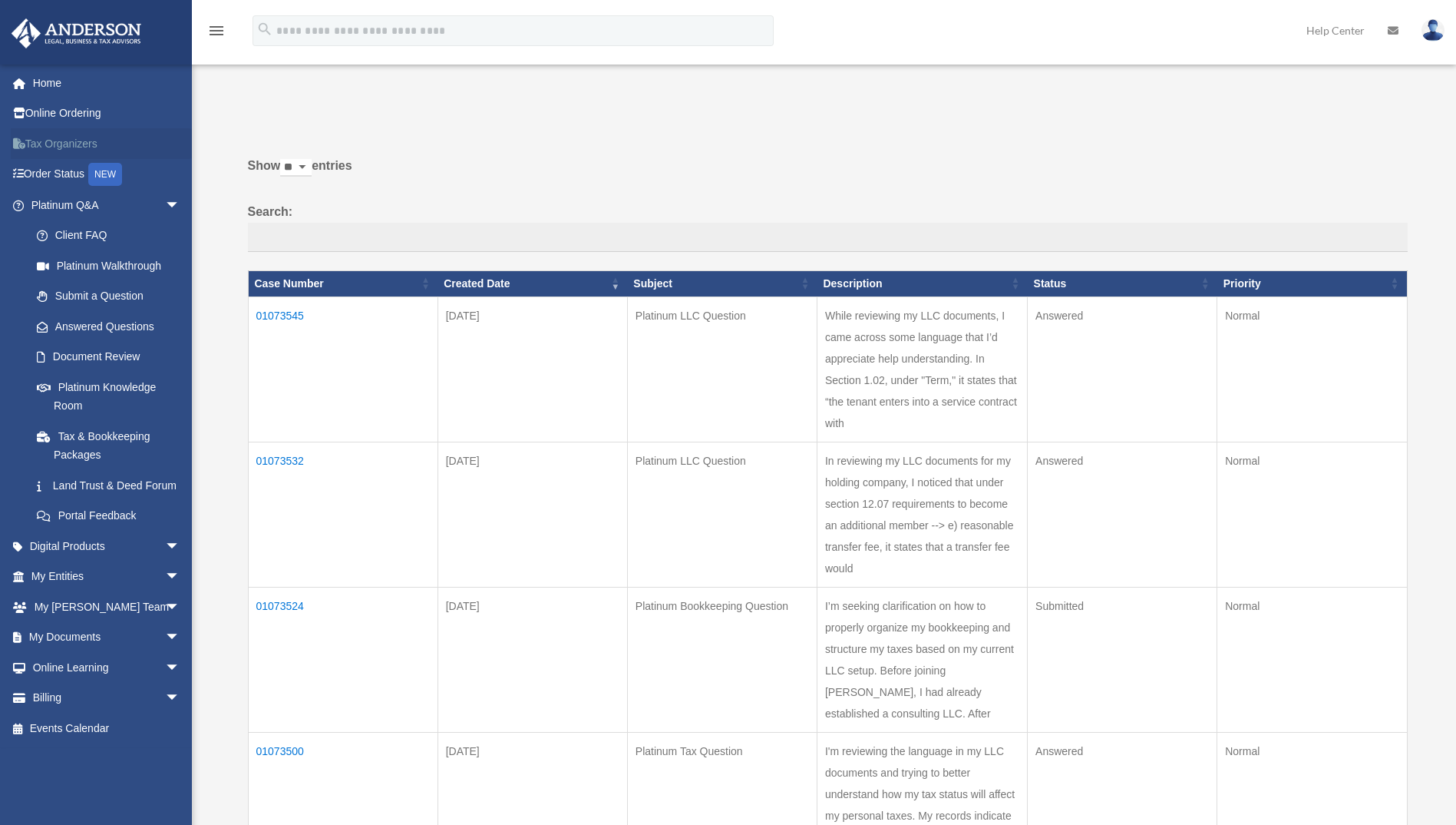
click at [62, 143] on link "Tax Organizers" at bounding box center [107, 143] width 193 height 30
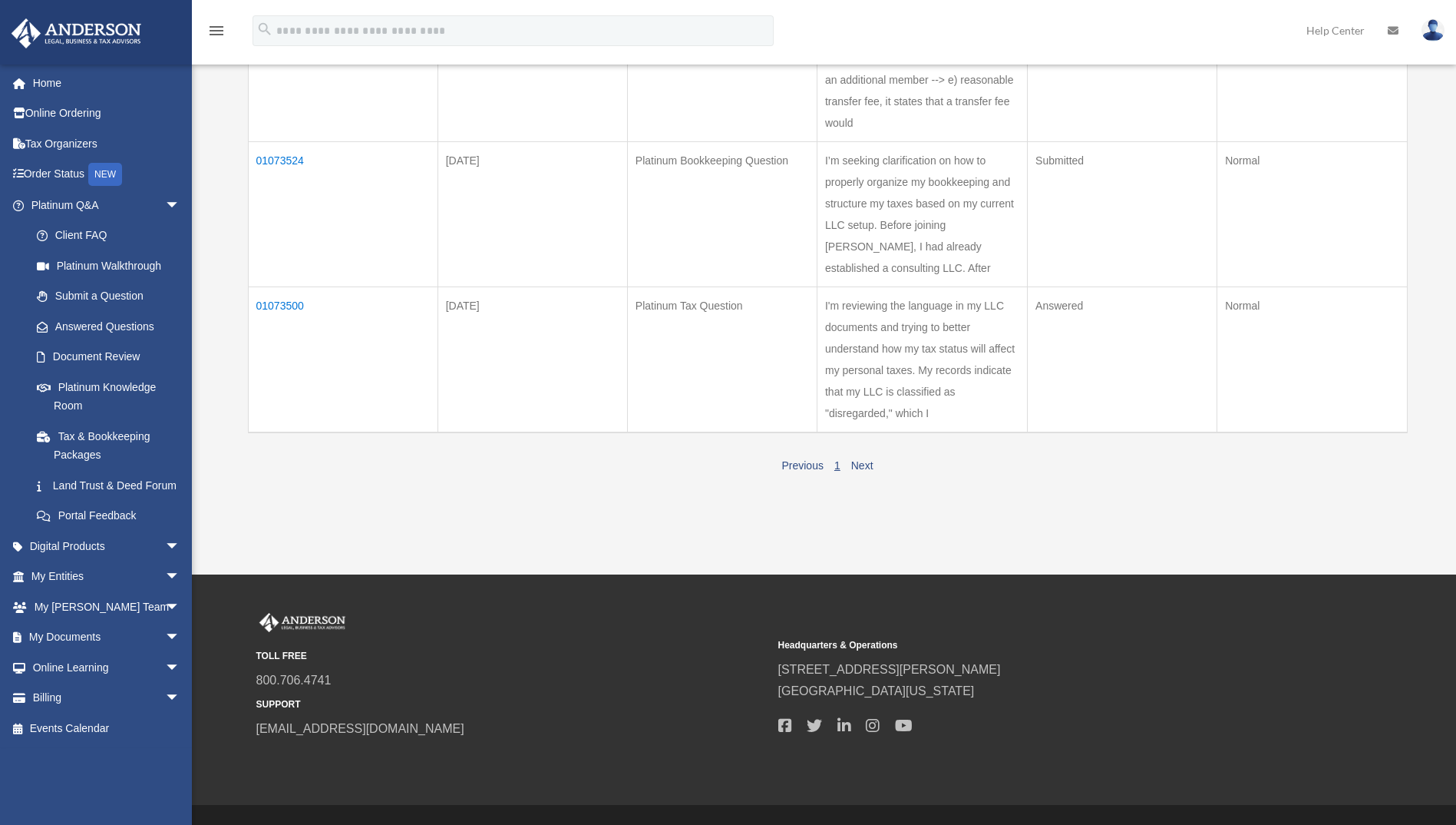
scroll to position [482, 0]
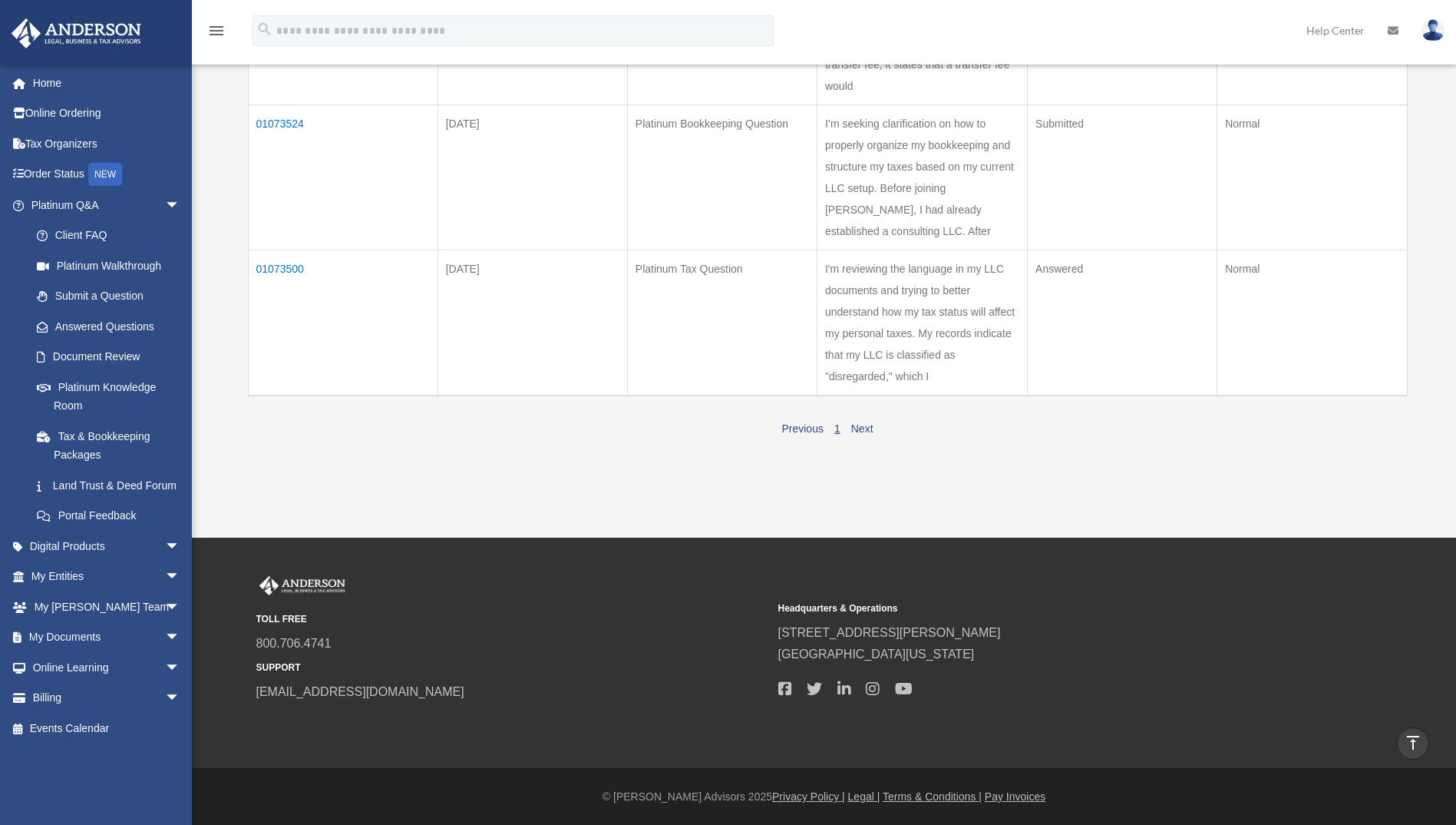
click at [278, 266] on td "01073500" at bounding box center [343, 322] width 189 height 146
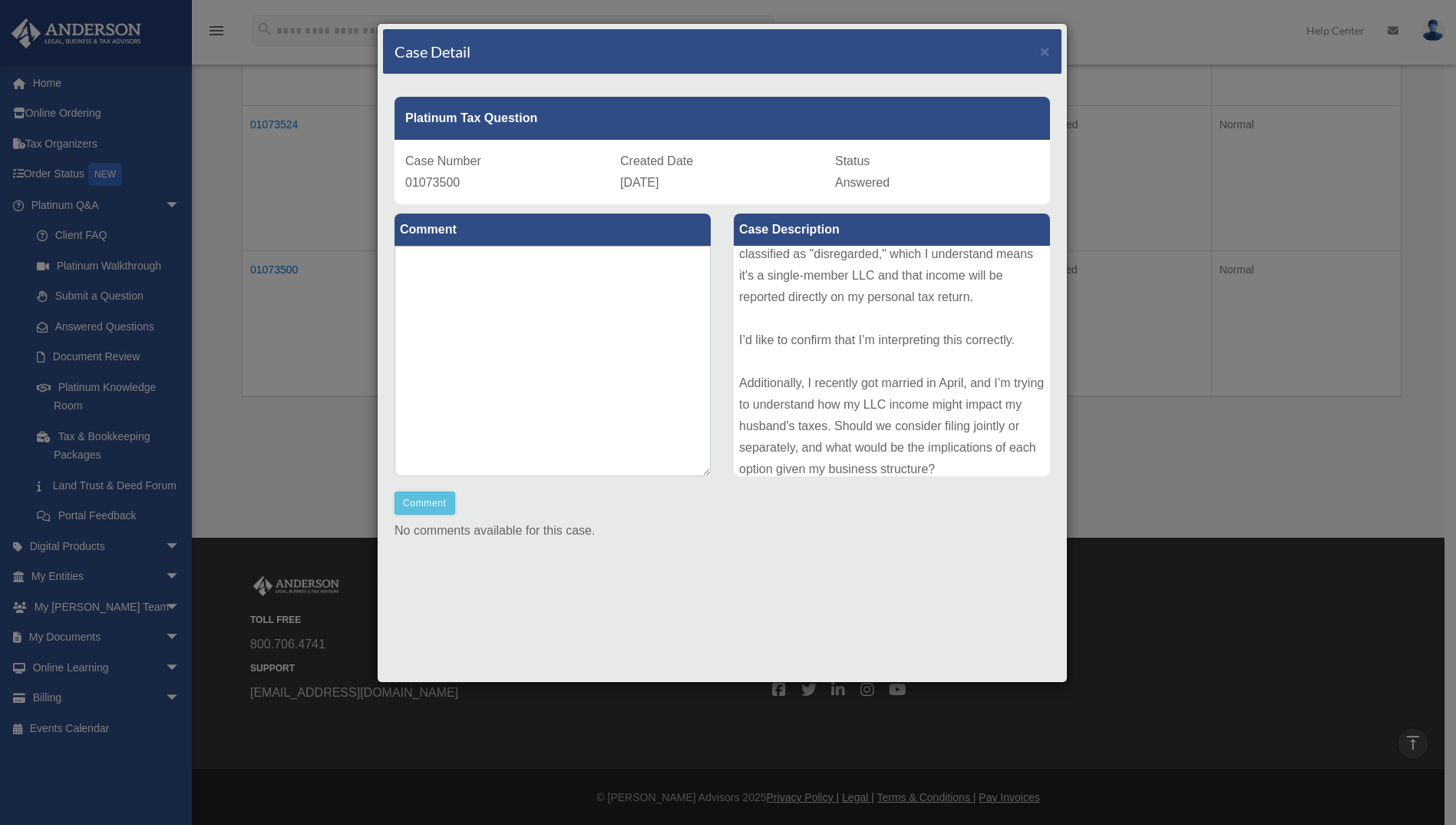
scroll to position [167, 0]
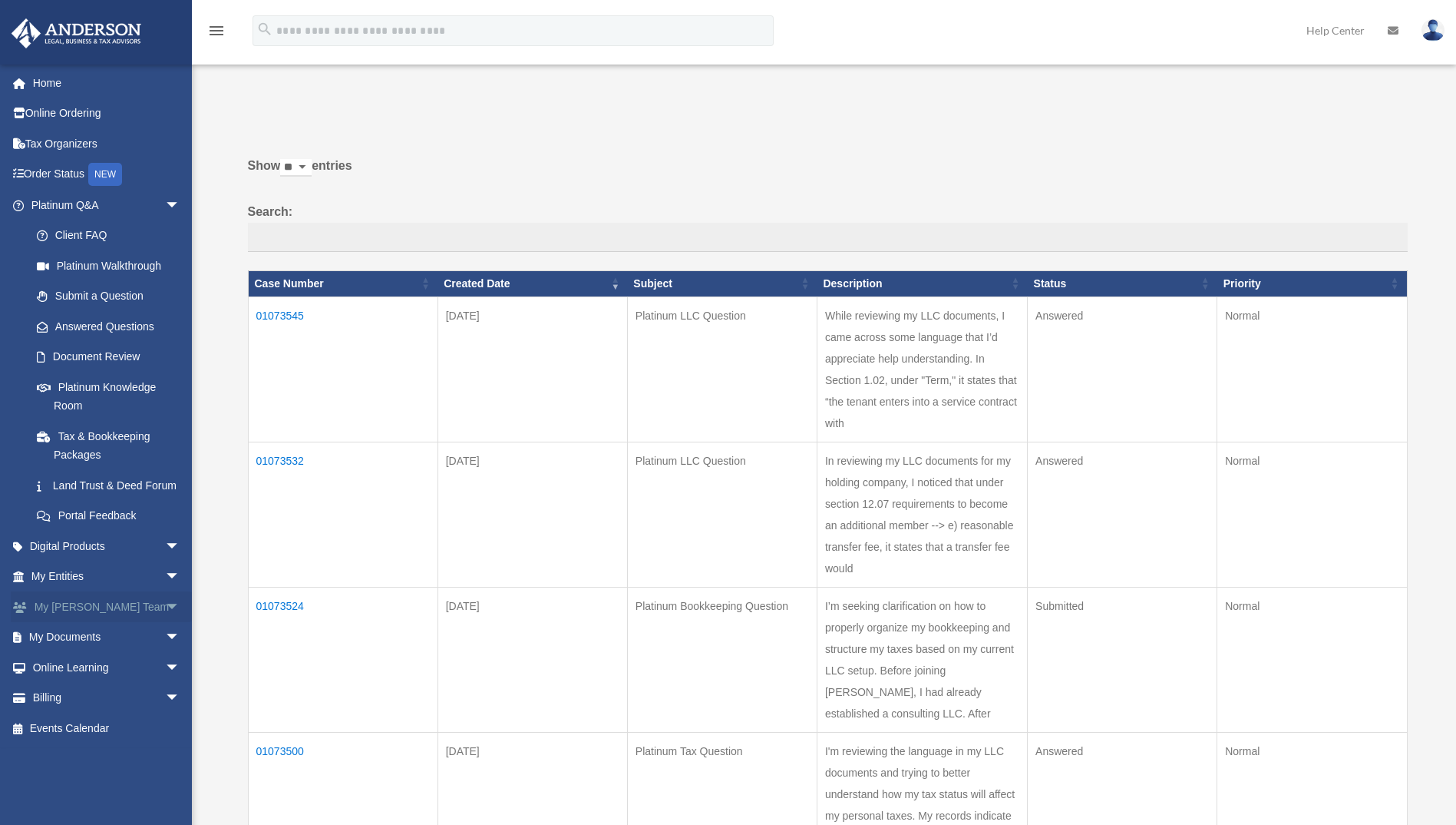
click at [165, 622] on span "arrow_drop_down" at bounding box center [180, 606] width 30 height 31
click at [86, 653] on link "My [PERSON_NAME] Team" at bounding box center [112, 646] width 182 height 49
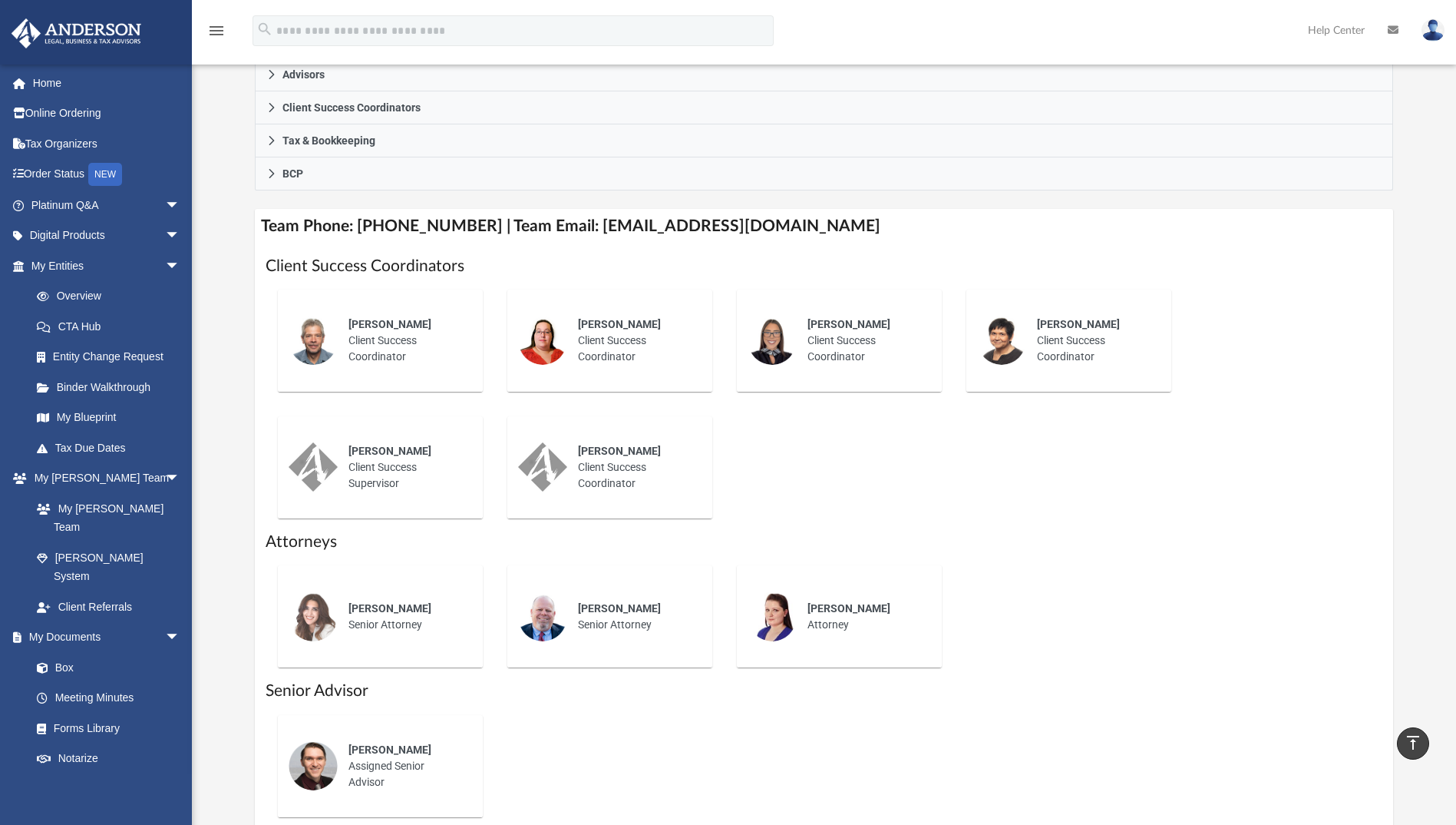
scroll to position [460, 0]
